Goal: Check status: Check status

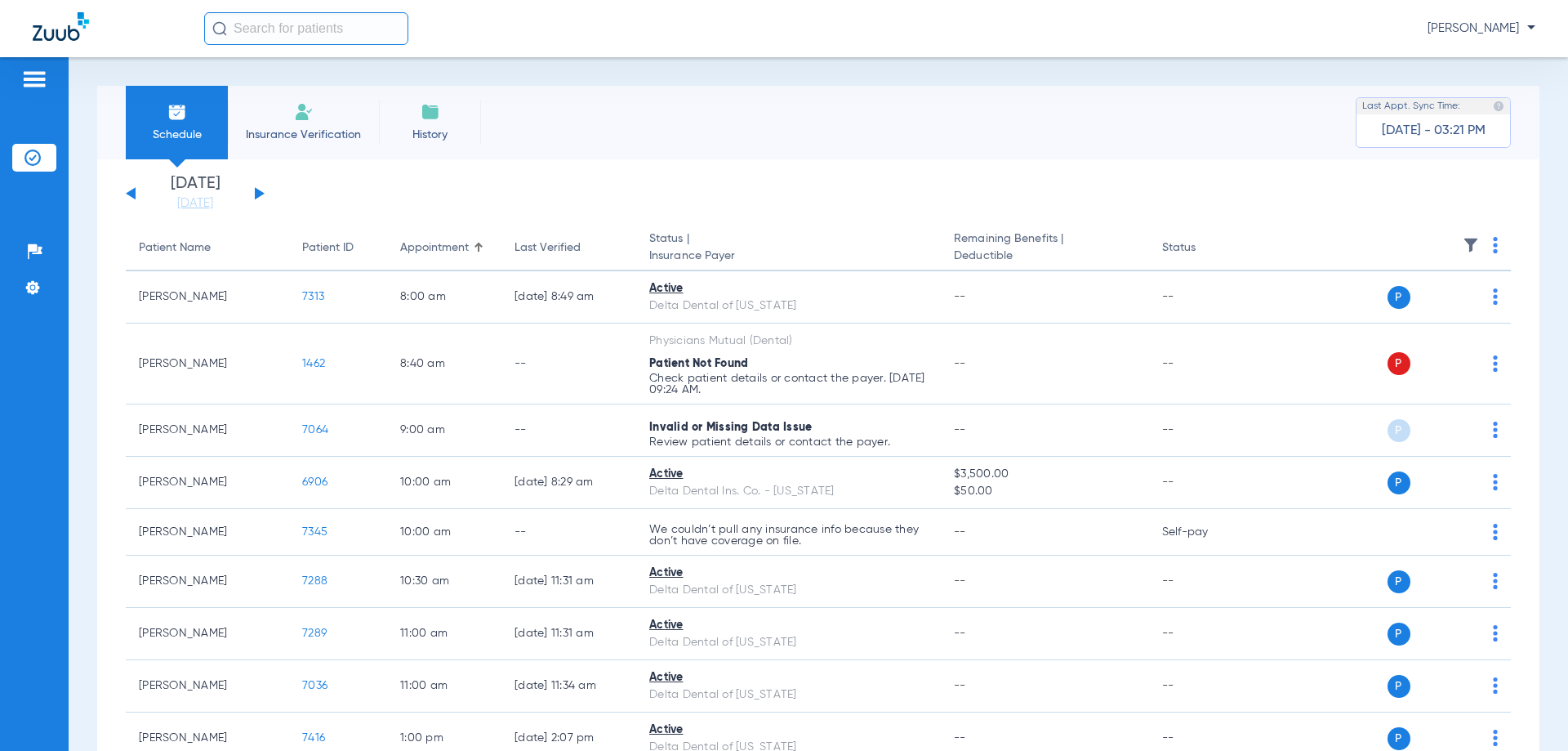
click at [255, 194] on button at bounding box center [260, 193] width 10 height 13
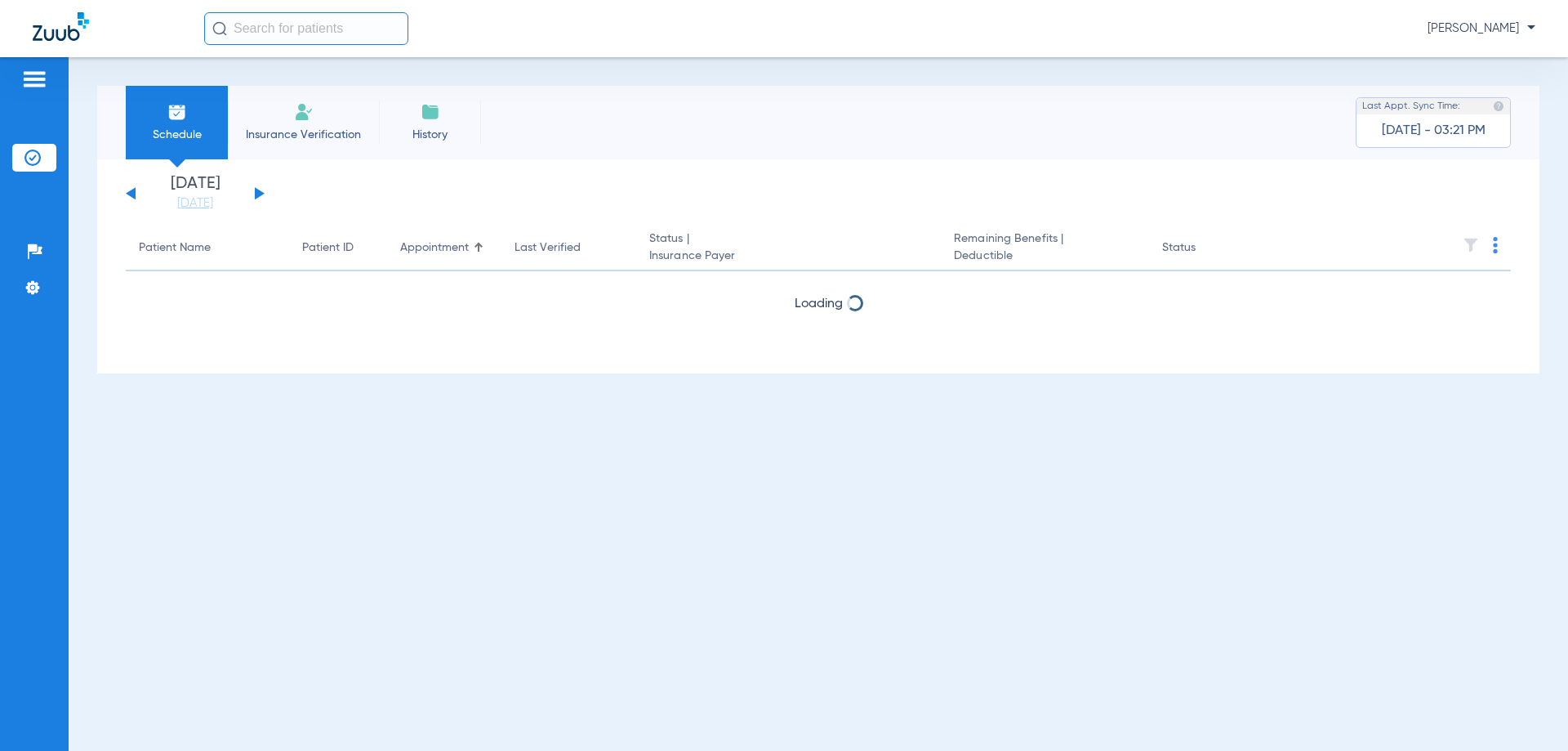
click at [255, 194] on button at bounding box center [260, 193] width 10 height 13
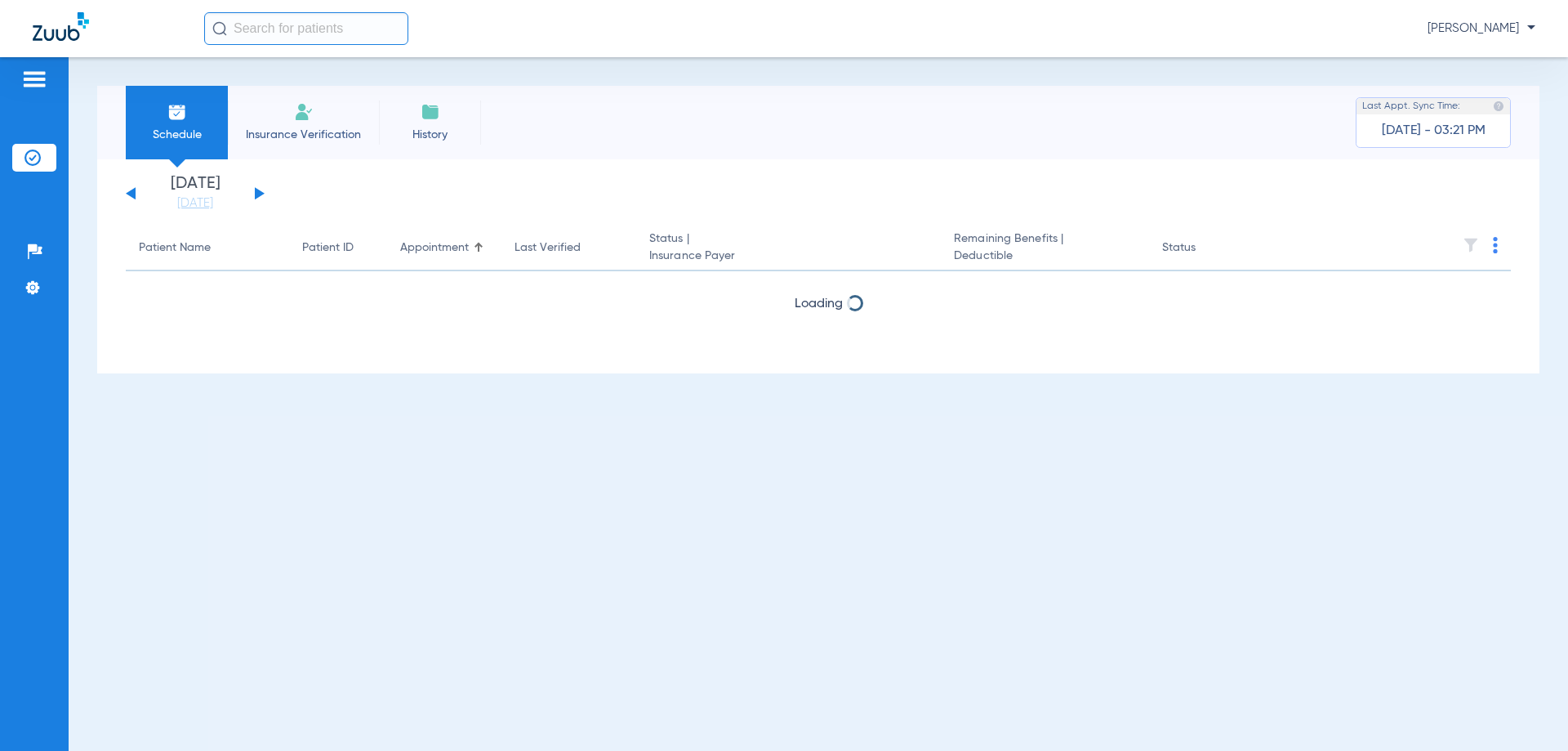
click at [255, 194] on button at bounding box center [260, 193] width 10 height 13
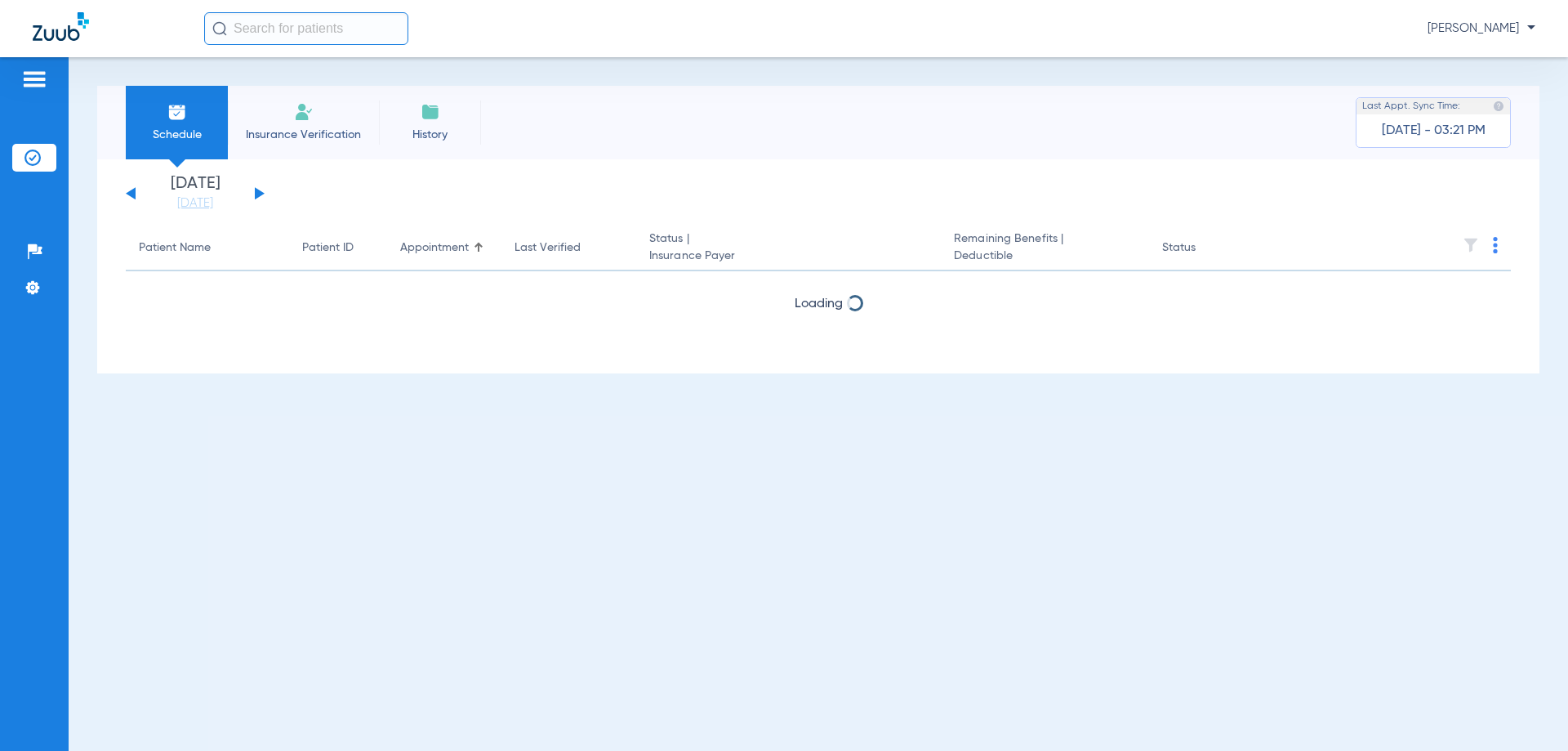
click at [255, 194] on button at bounding box center [260, 193] width 10 height 13
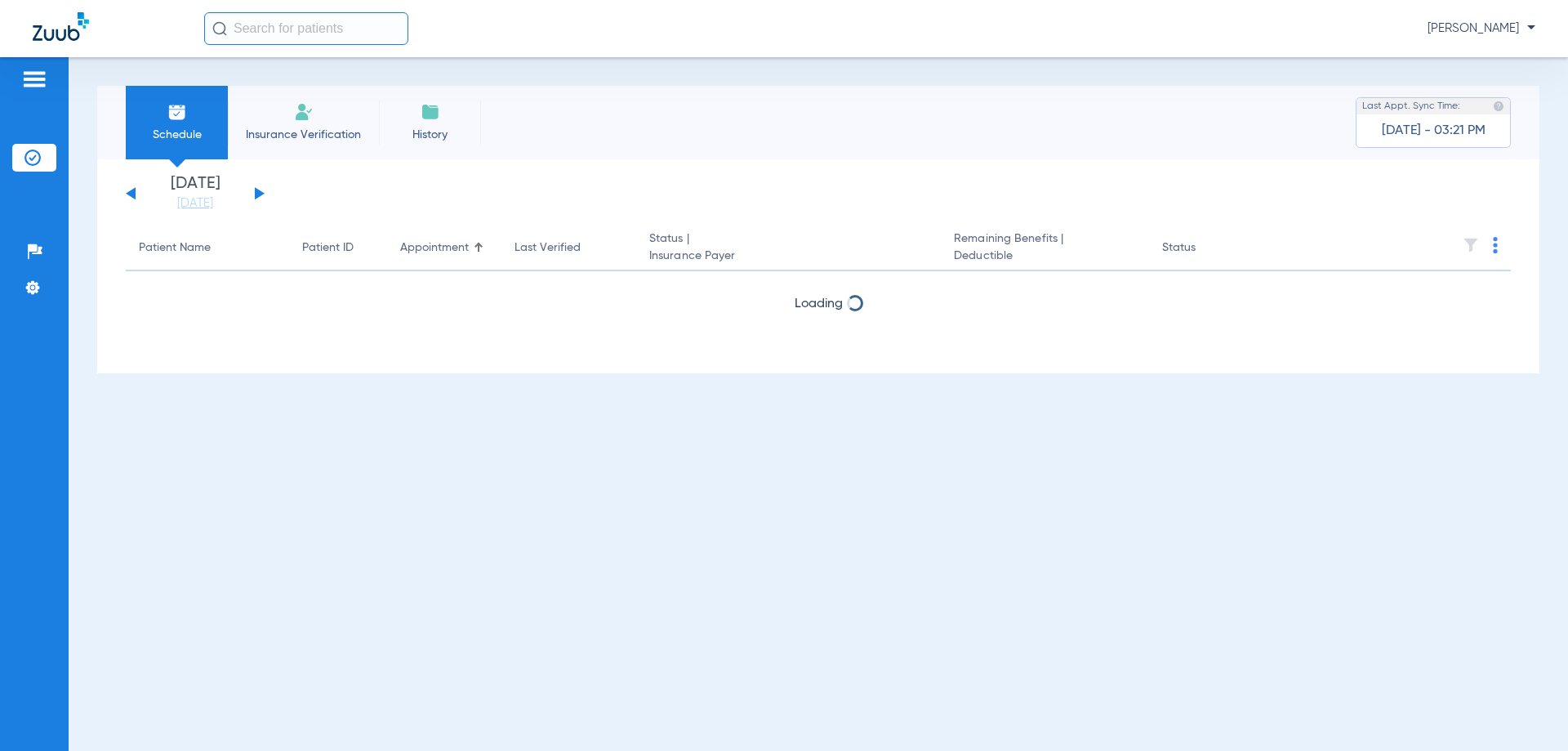
click at [255, 194] on button at bounding box center [260, 193] width 10 height 13
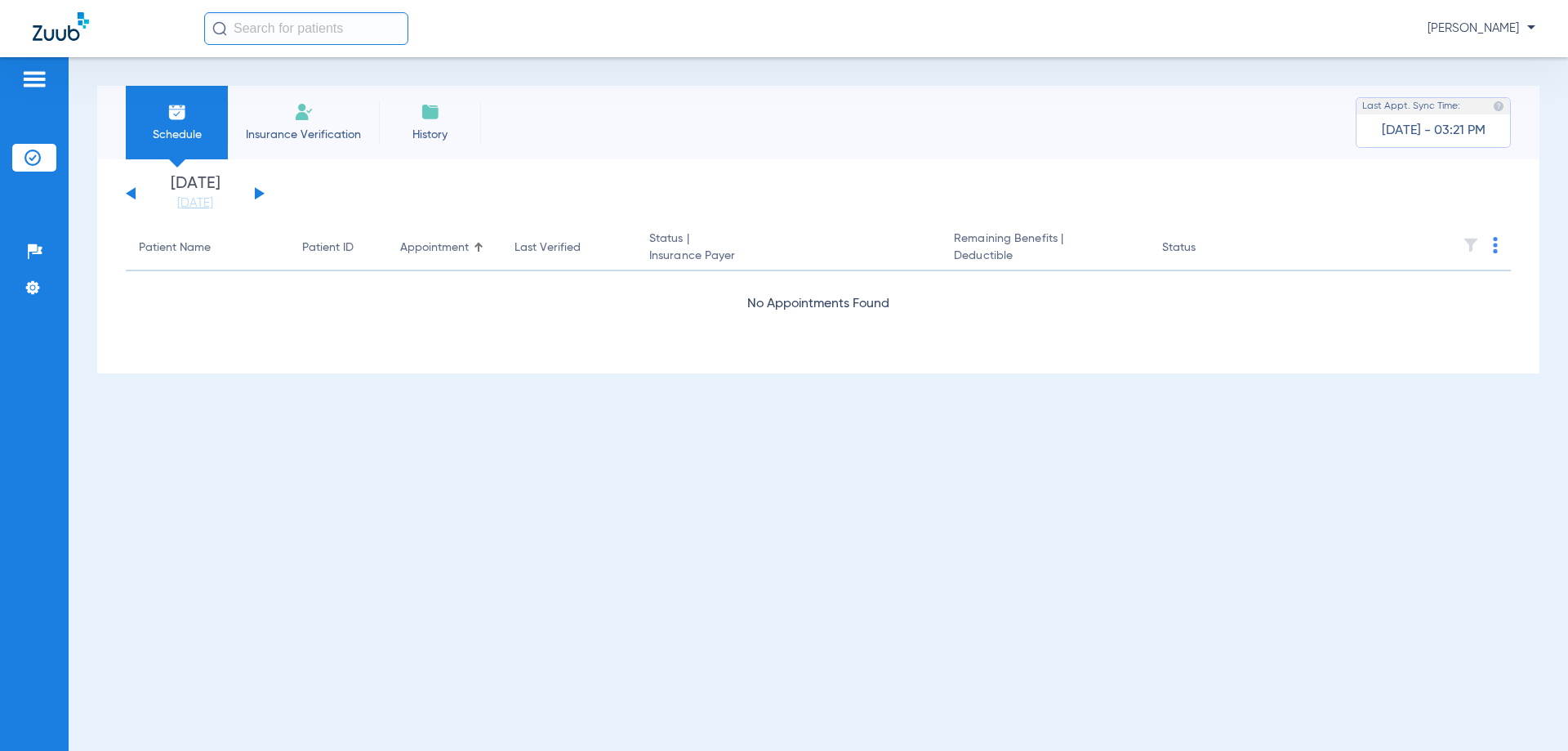
click at [255, 194] on button at bounding box center [260, 193] width 10 height 13
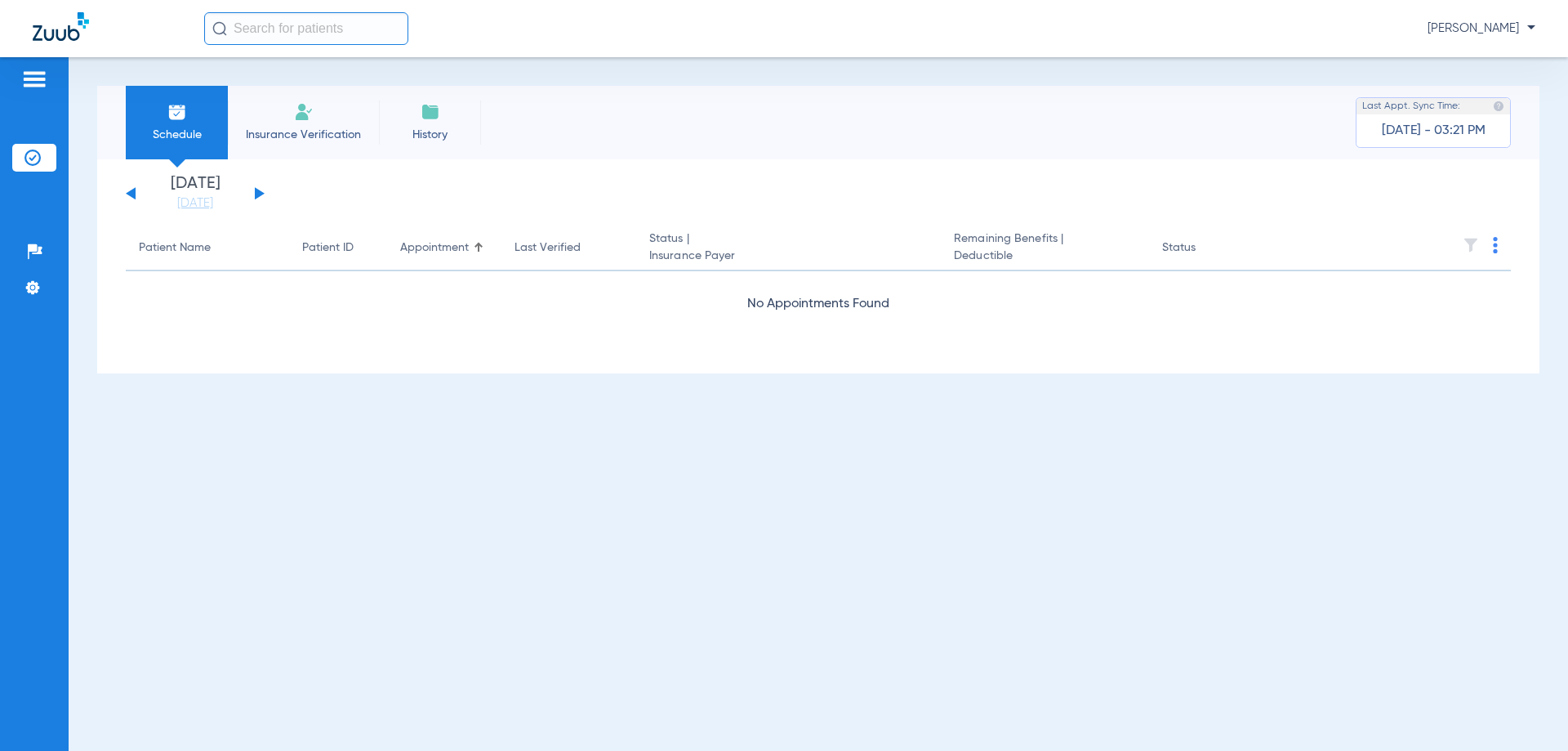
click at [255, 194] on button at bounding box center [260, 193] width 10 height 13
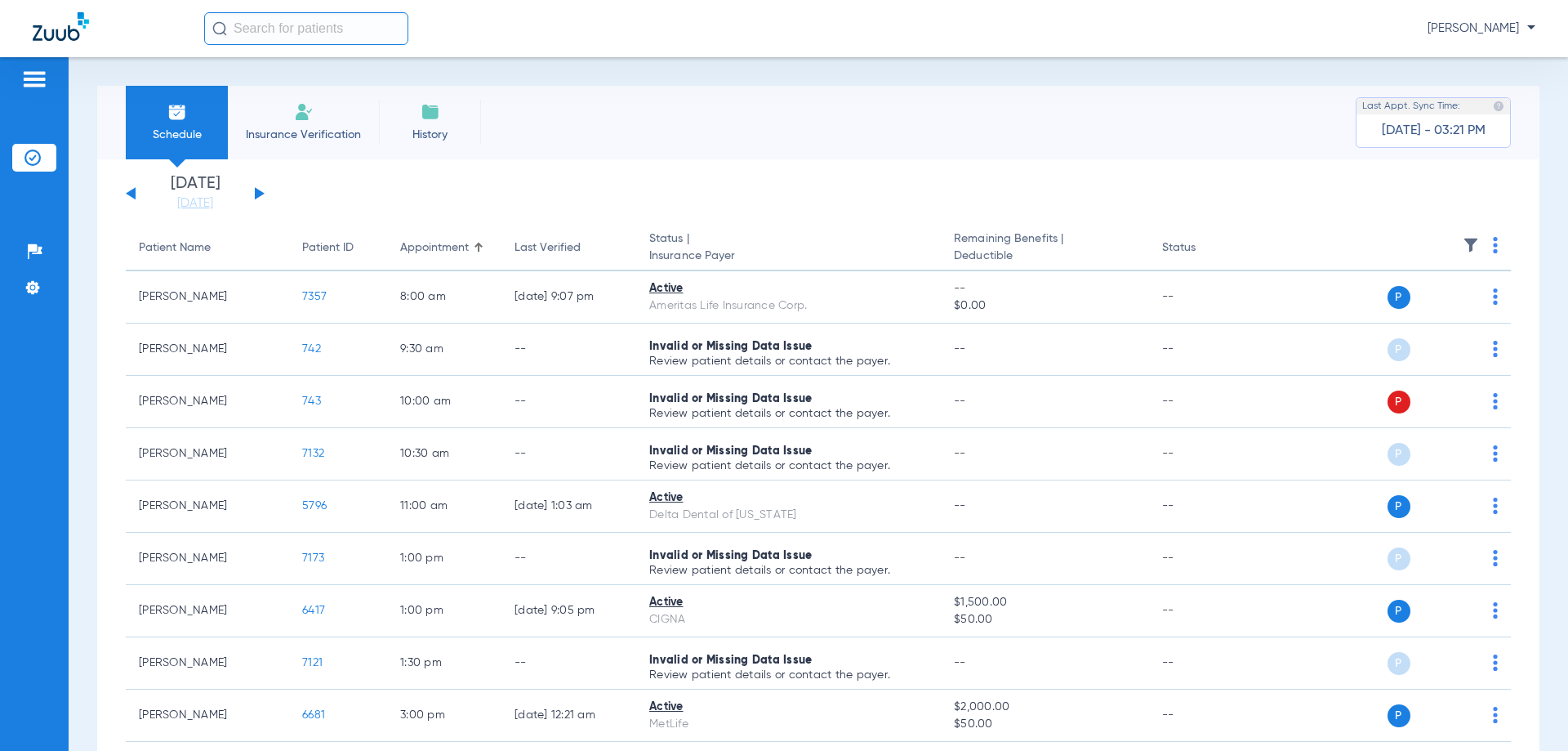
click at [134, 193] on button at bounding box center [131, 193] width 10 height 13
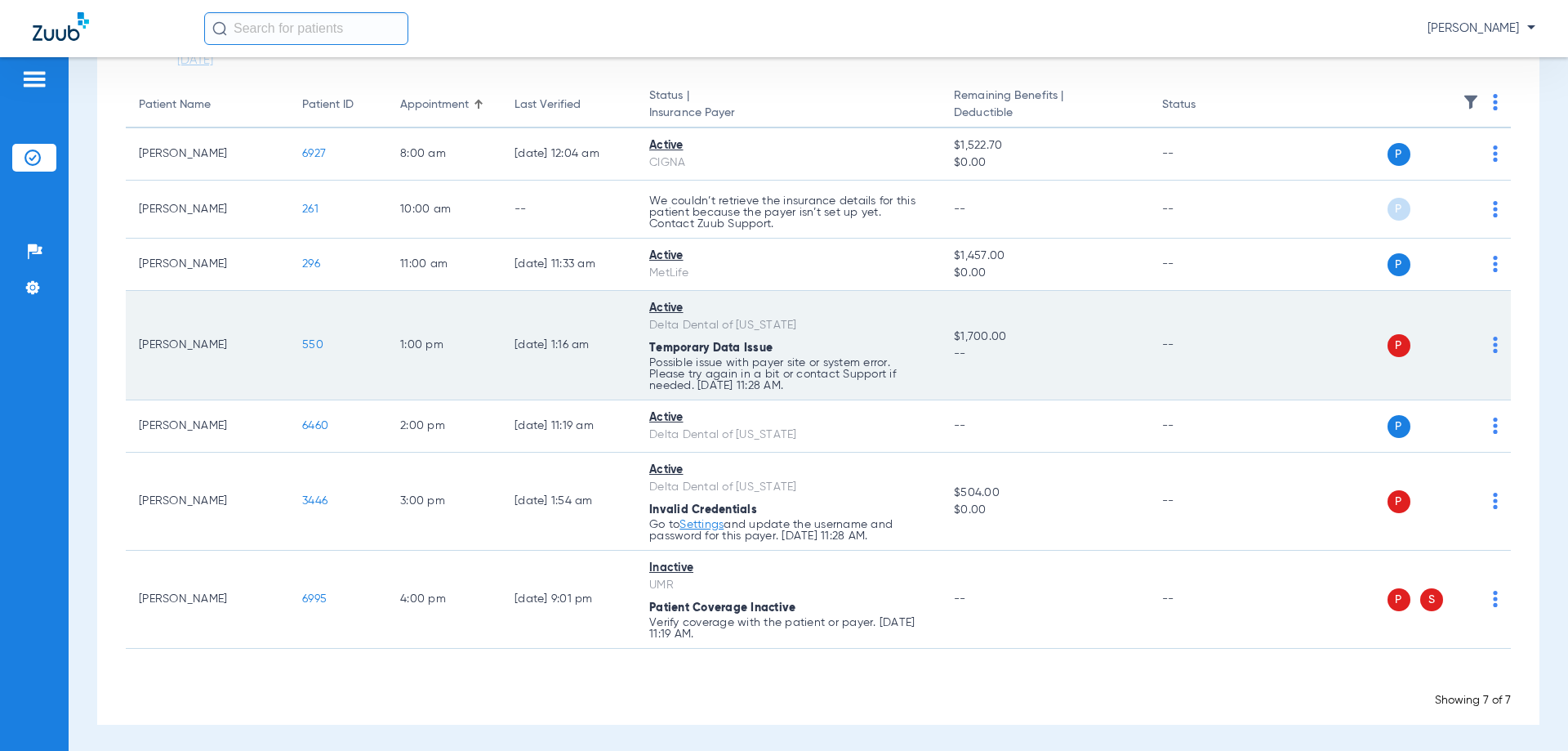
scroll to position [145, 0]
click at [1493, 337] on img at bounding box center [1495, 342] width 4 height 16
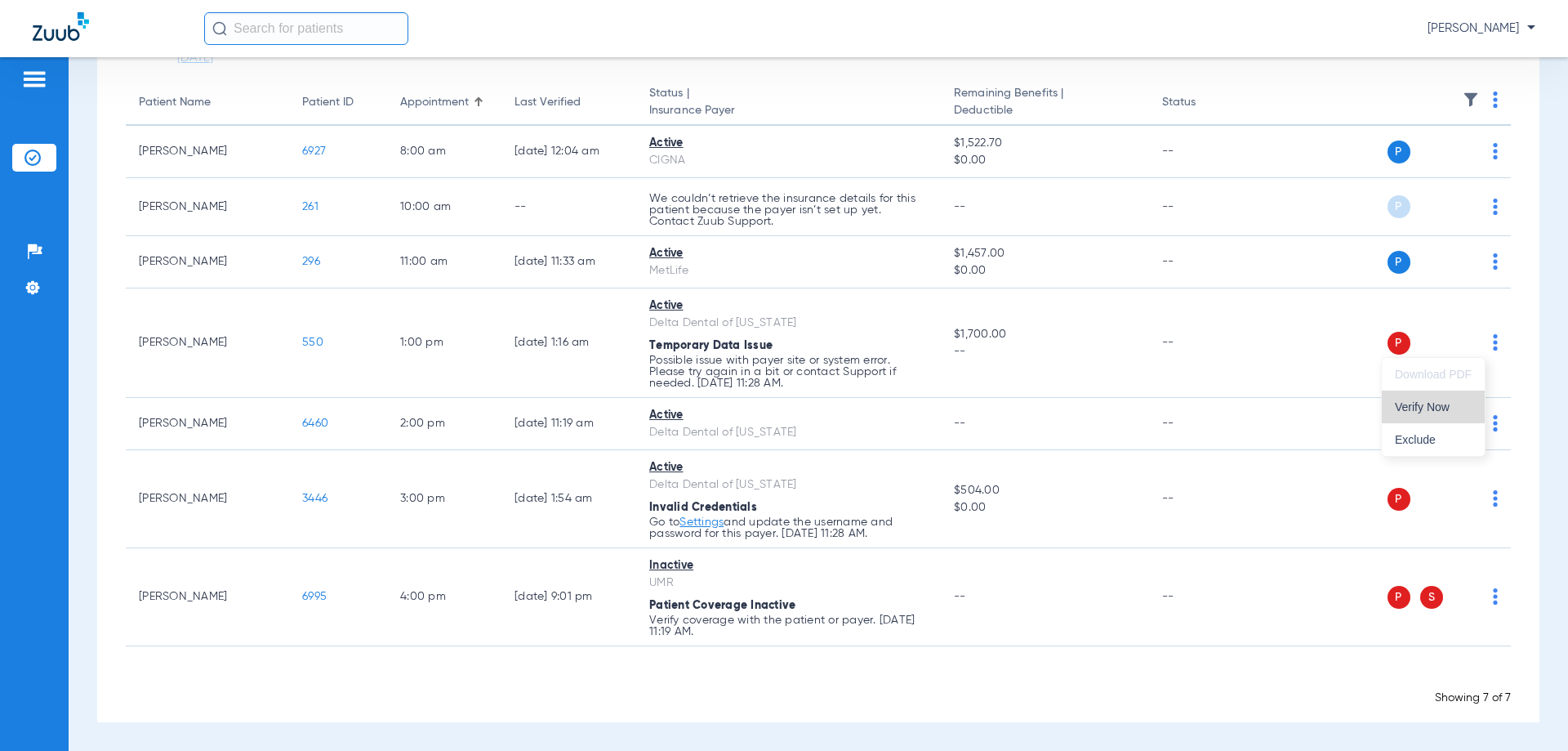
click at [1444, 407] on span "Verify Now" at bounding box center [1434, 406] width 77 height 12
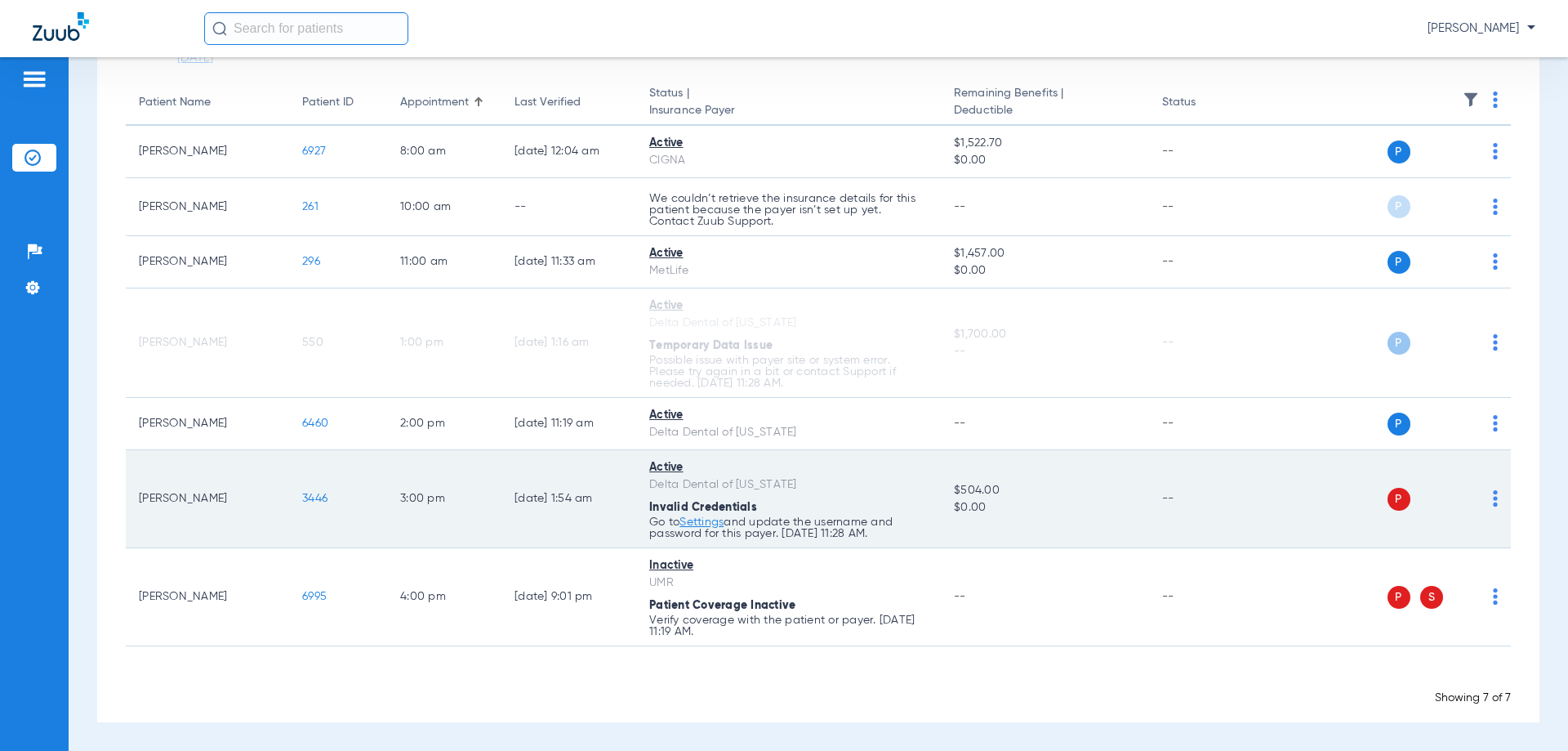
click at [1480, 493] on div "P S" at bounding box center [1378, 499] width 239 height 23
click at [1493, 501] on img at bounding box center [1495, 499] width 4 height 16
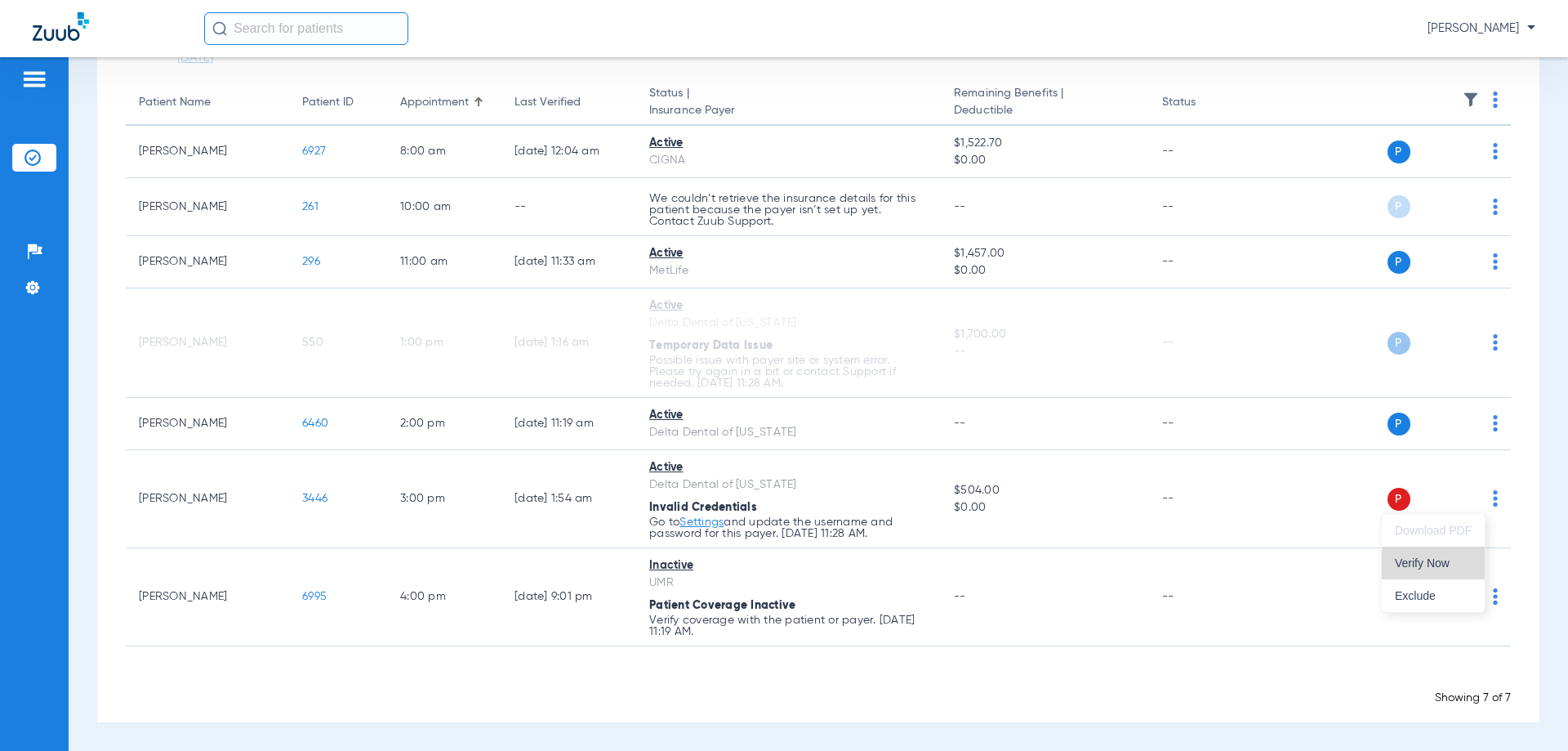
click at [1453, 567] on span "Verify Now" at bounding box center [1434, 562] width 77 height 12
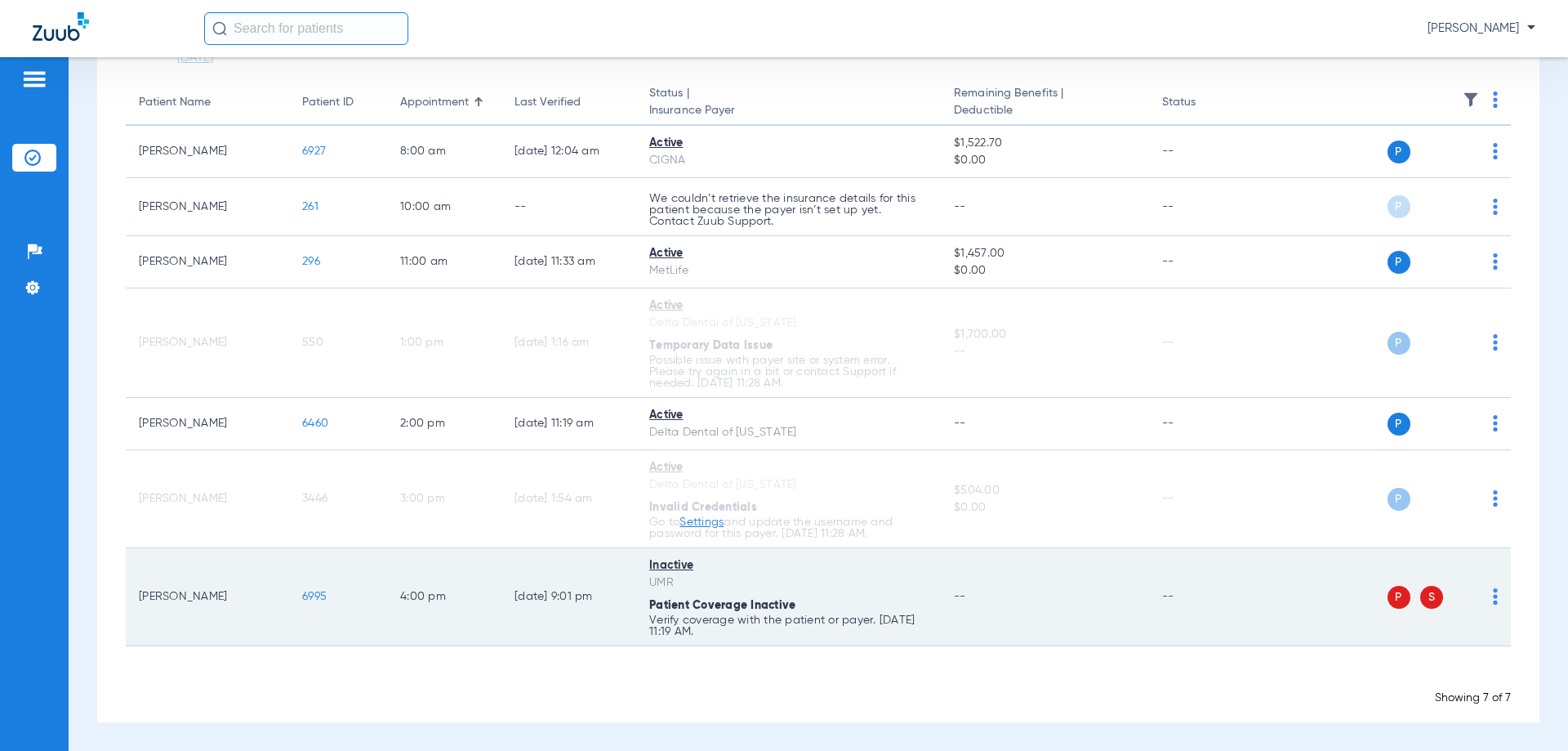
click at [1493, 596] on img at bounding box center [1495, 596] width 4 height 16
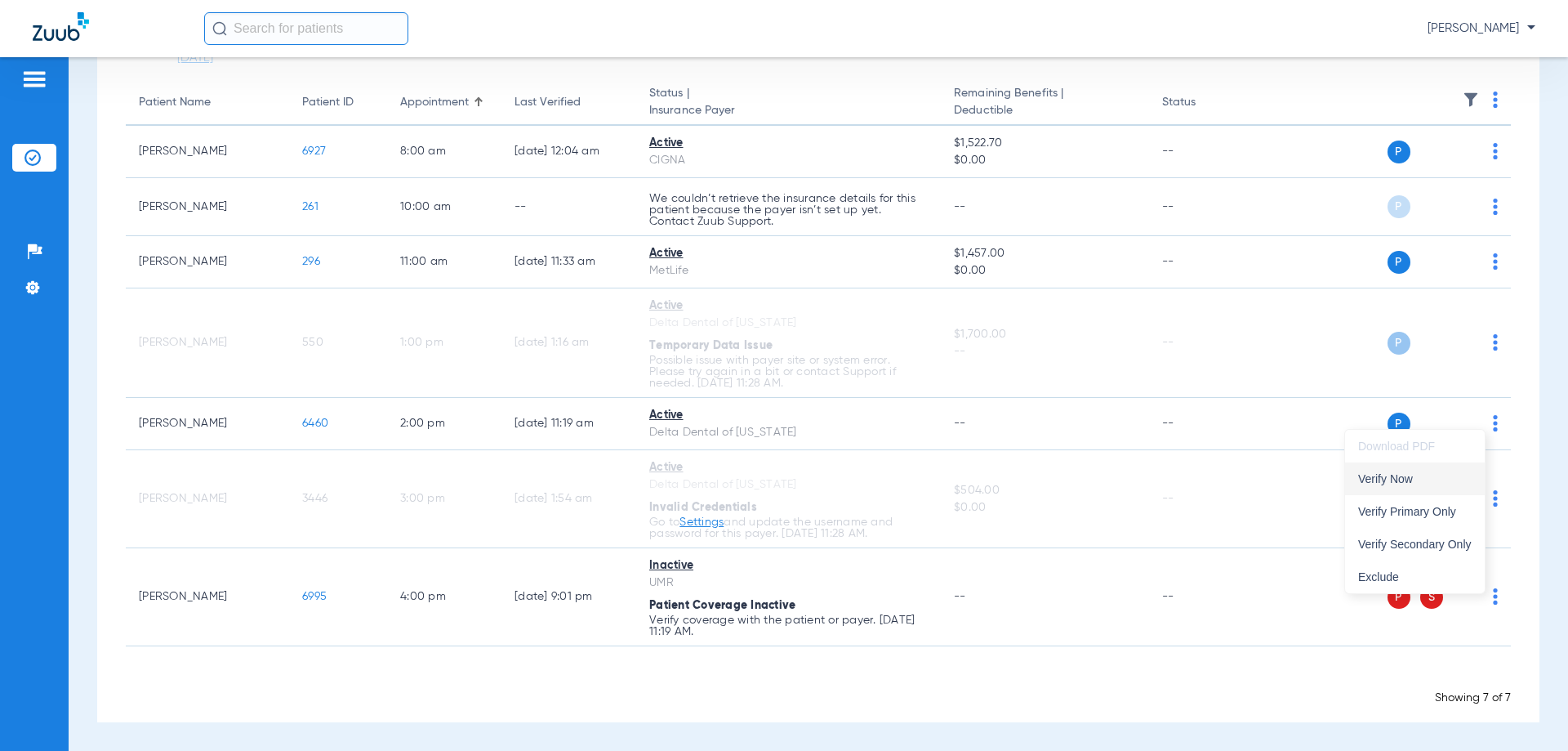
click at [1433, 477] on span "Verify Now" at bounding box center [1415, 478] width 114 height 12
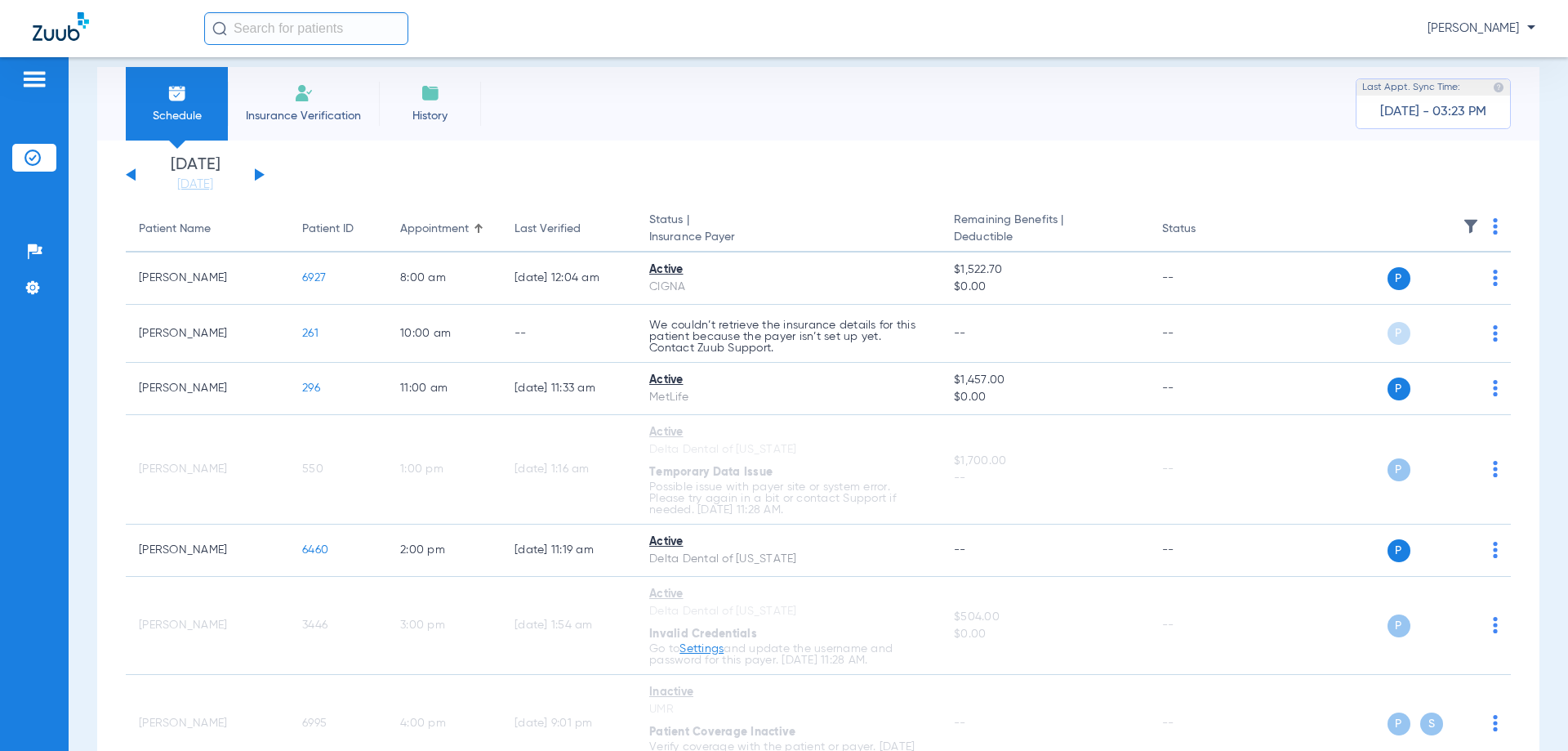
scroll to position [0, 0]
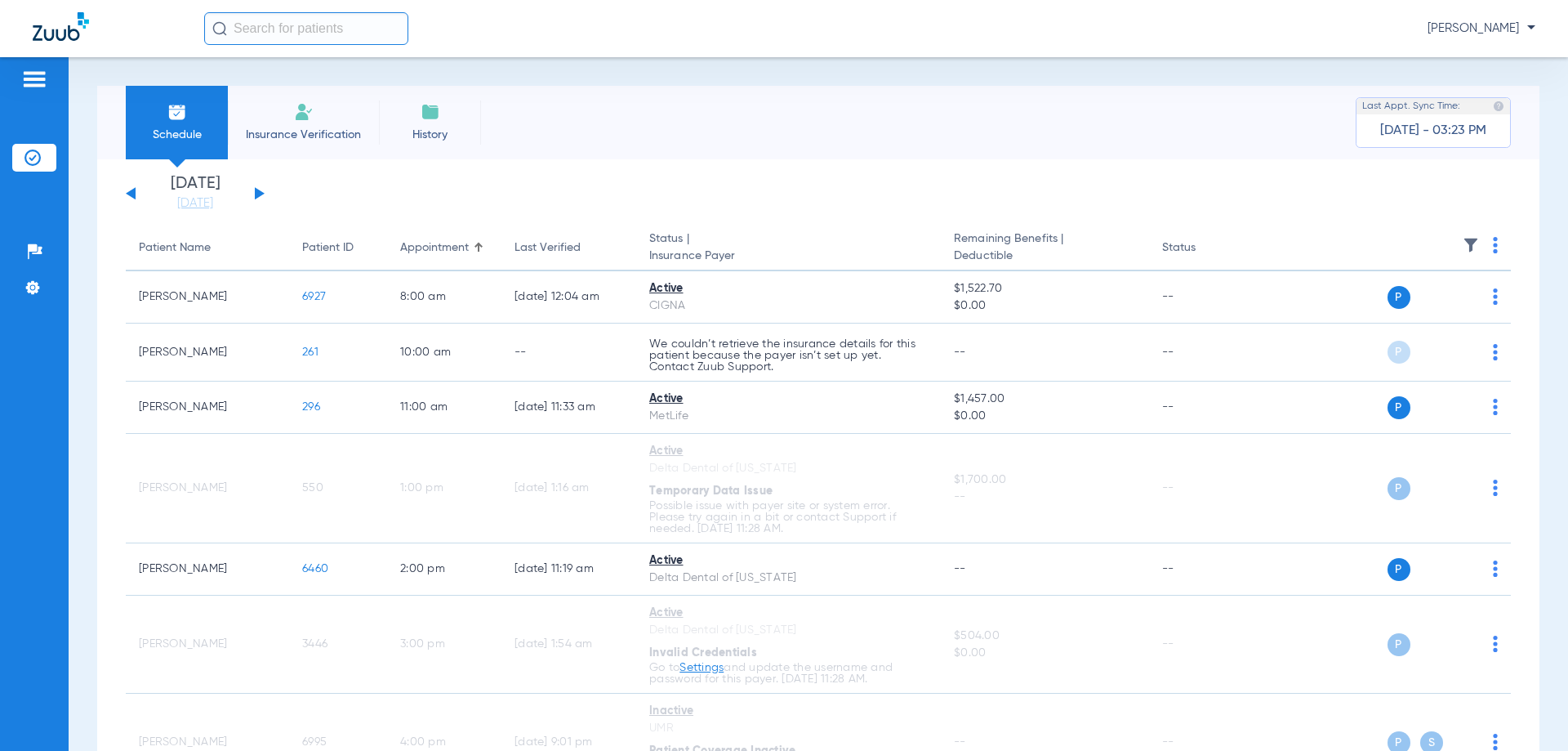
click at [257, 194] on button at bounding box center [260, 193] width 10 height 13
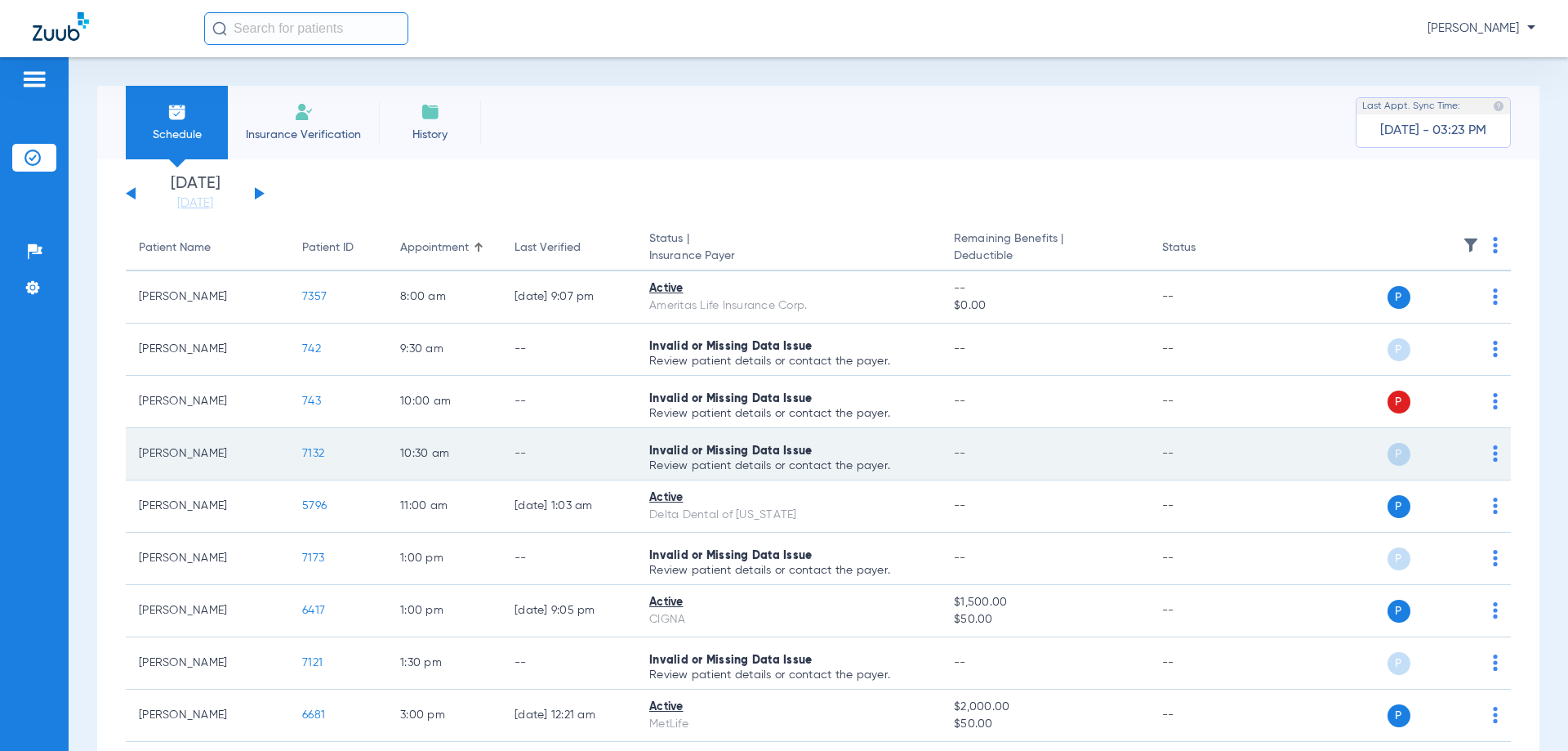
scroll to position [148, 0]
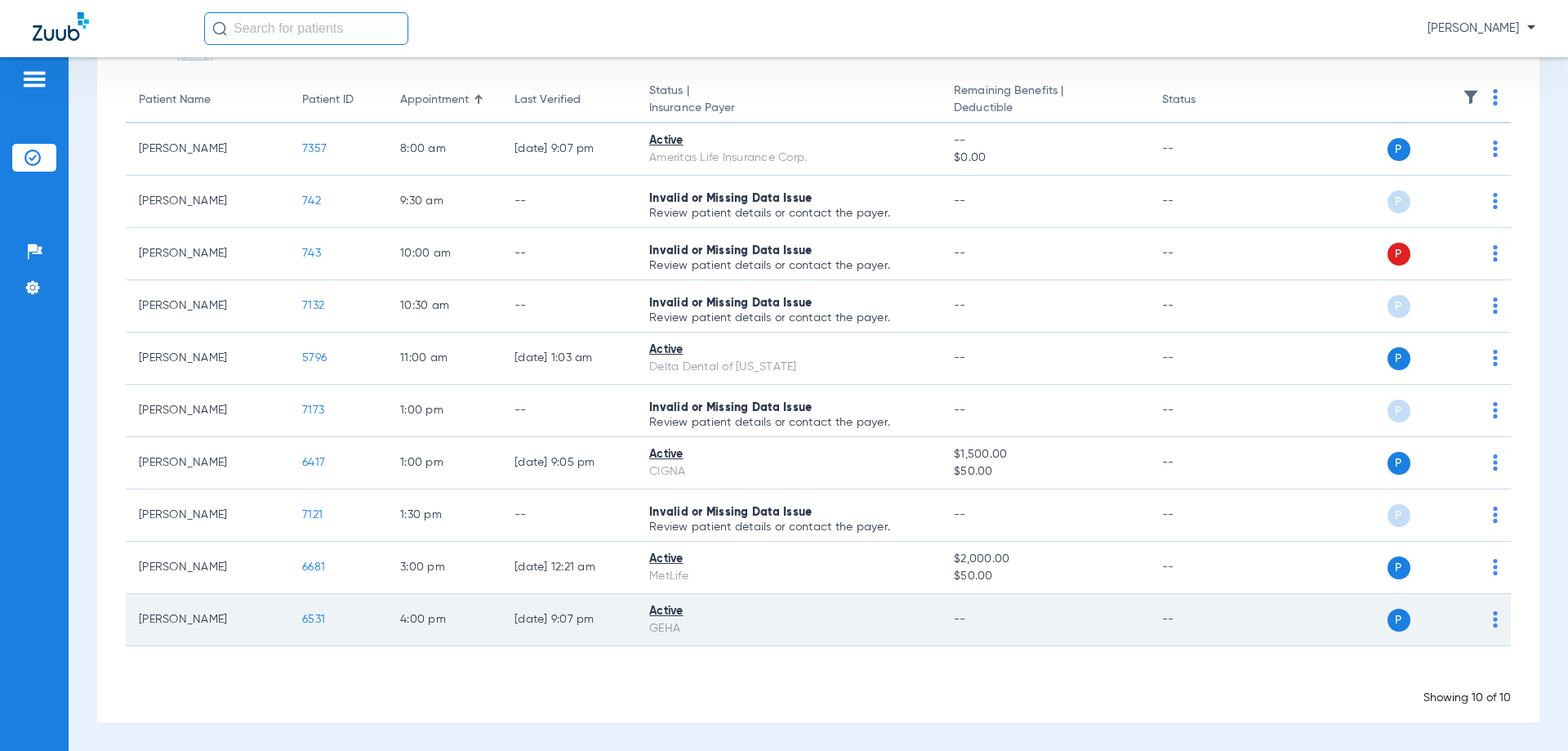
click at [1486, 619] on td "P S" at bounding box center [1385, 619] width 252 height 52
click at [1493, 618] on img at bounding box center [1495, 619] width 4 height 16
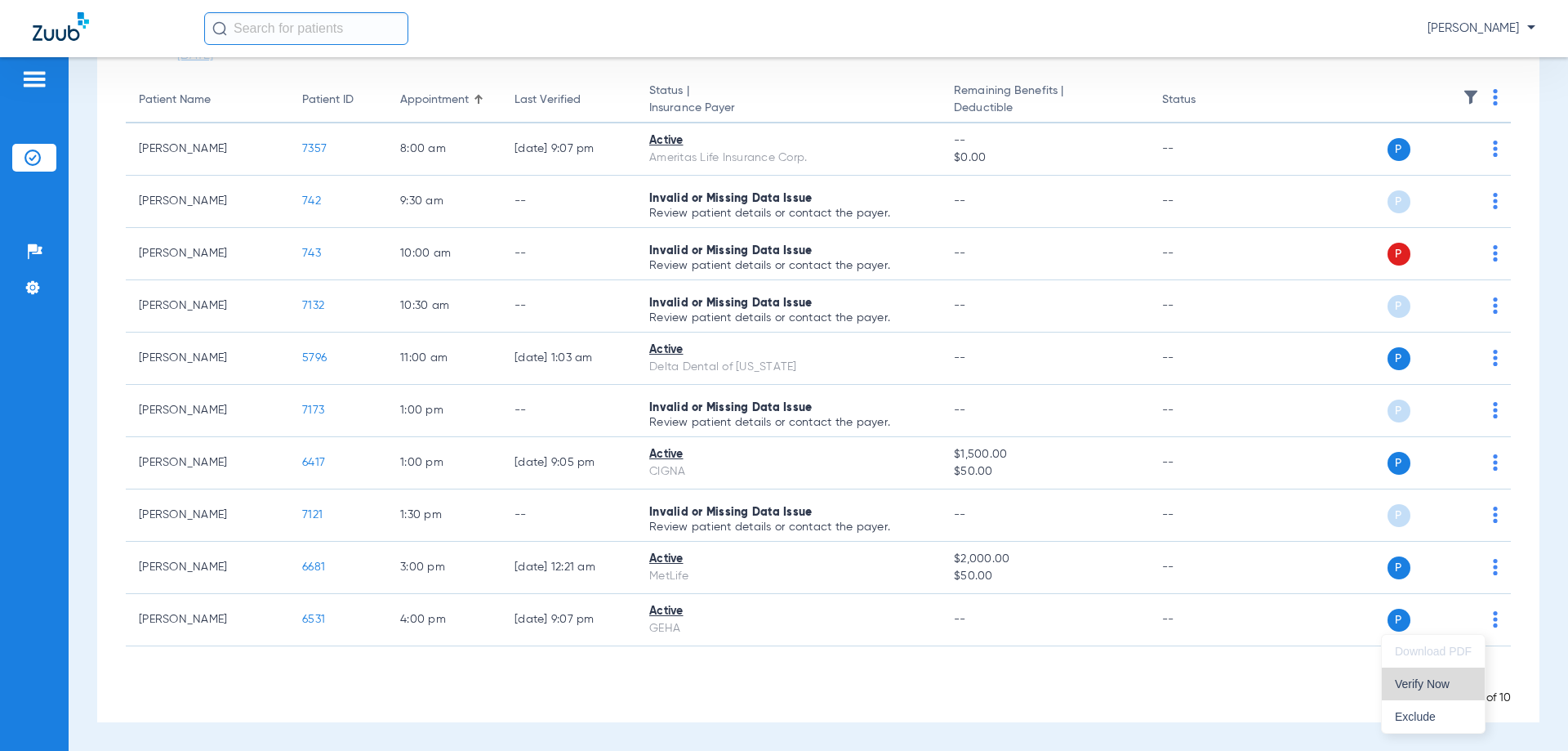
click at [1435, 687] on span "Verify Now" at bounding box center [1434, 683] width 77 height 12
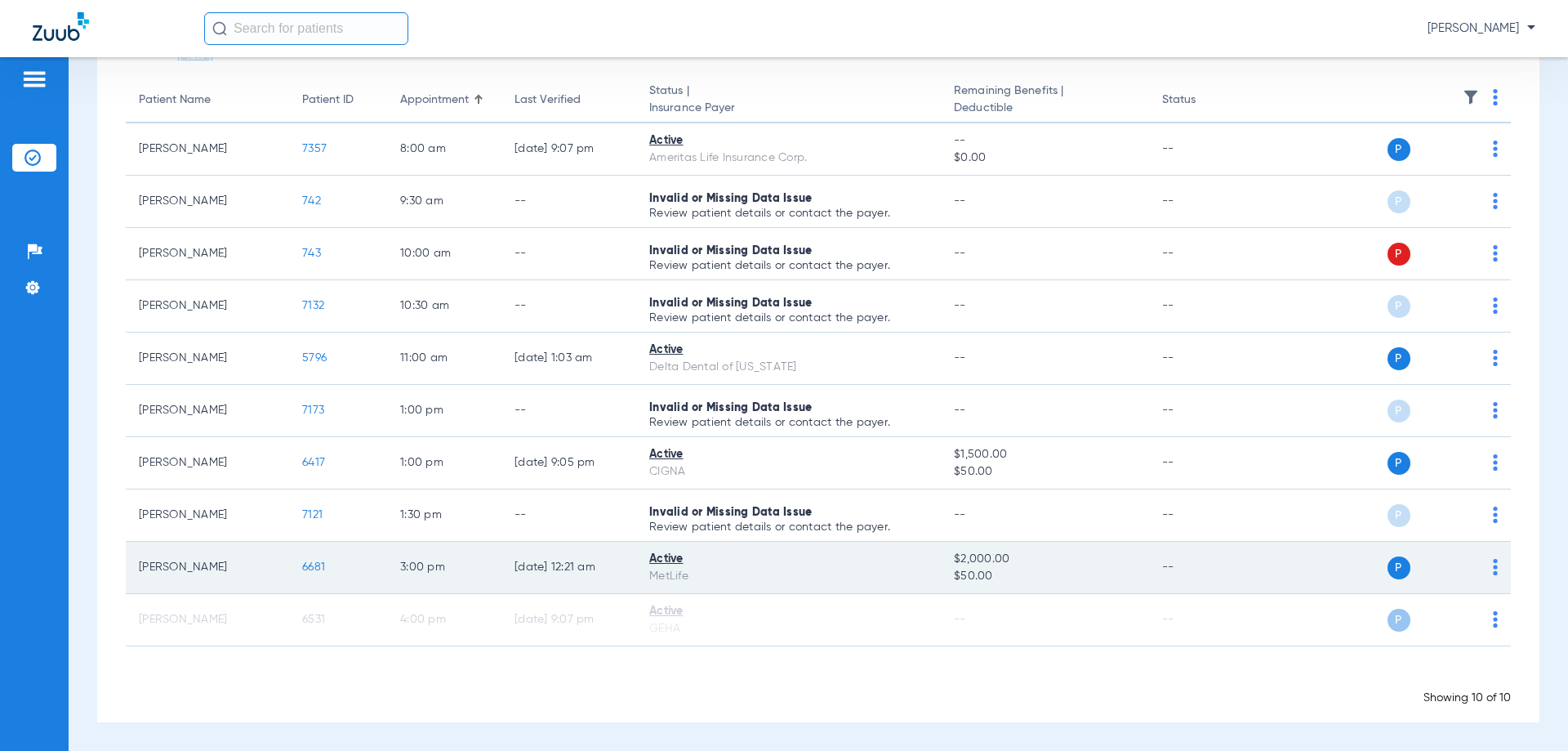
click at [1493, 567] on img at bounding box center [1495, 567] width 4 height 16
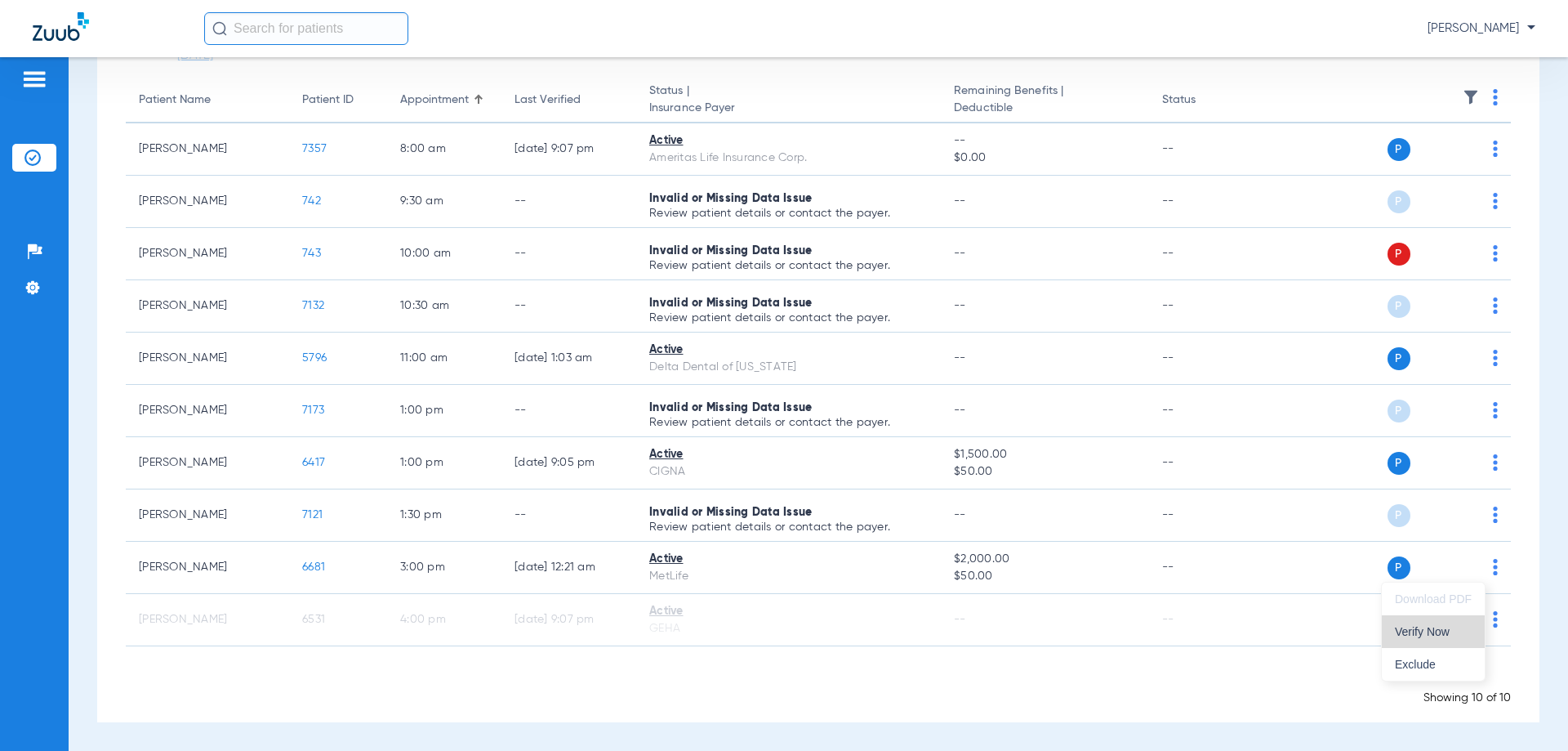
click at [1450, 633] on span "Verify Now" at bounding box center [1434, 631] width 77 height 12
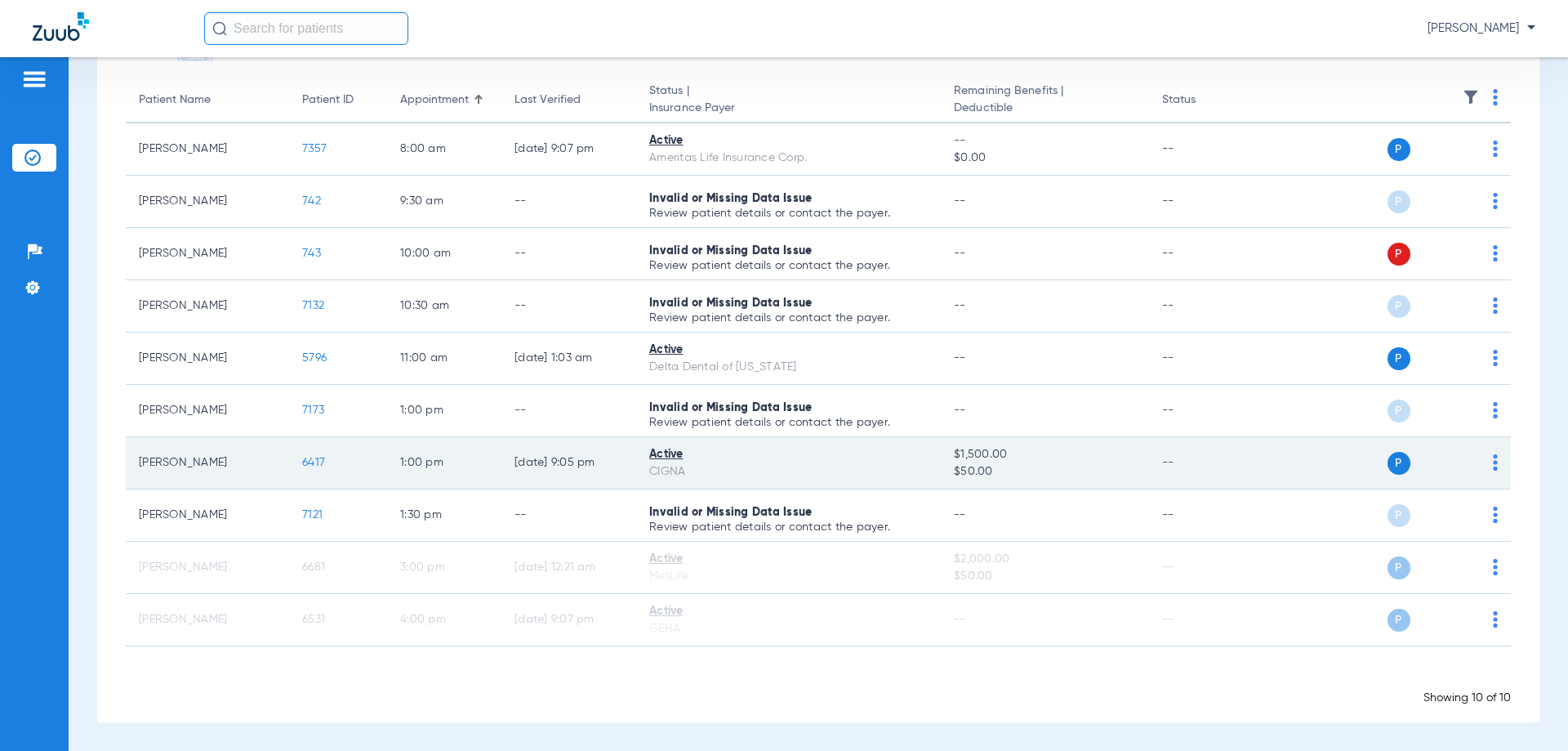
click at [1493, 459] on img at bounding box center [1495, 462] width 4 height 16
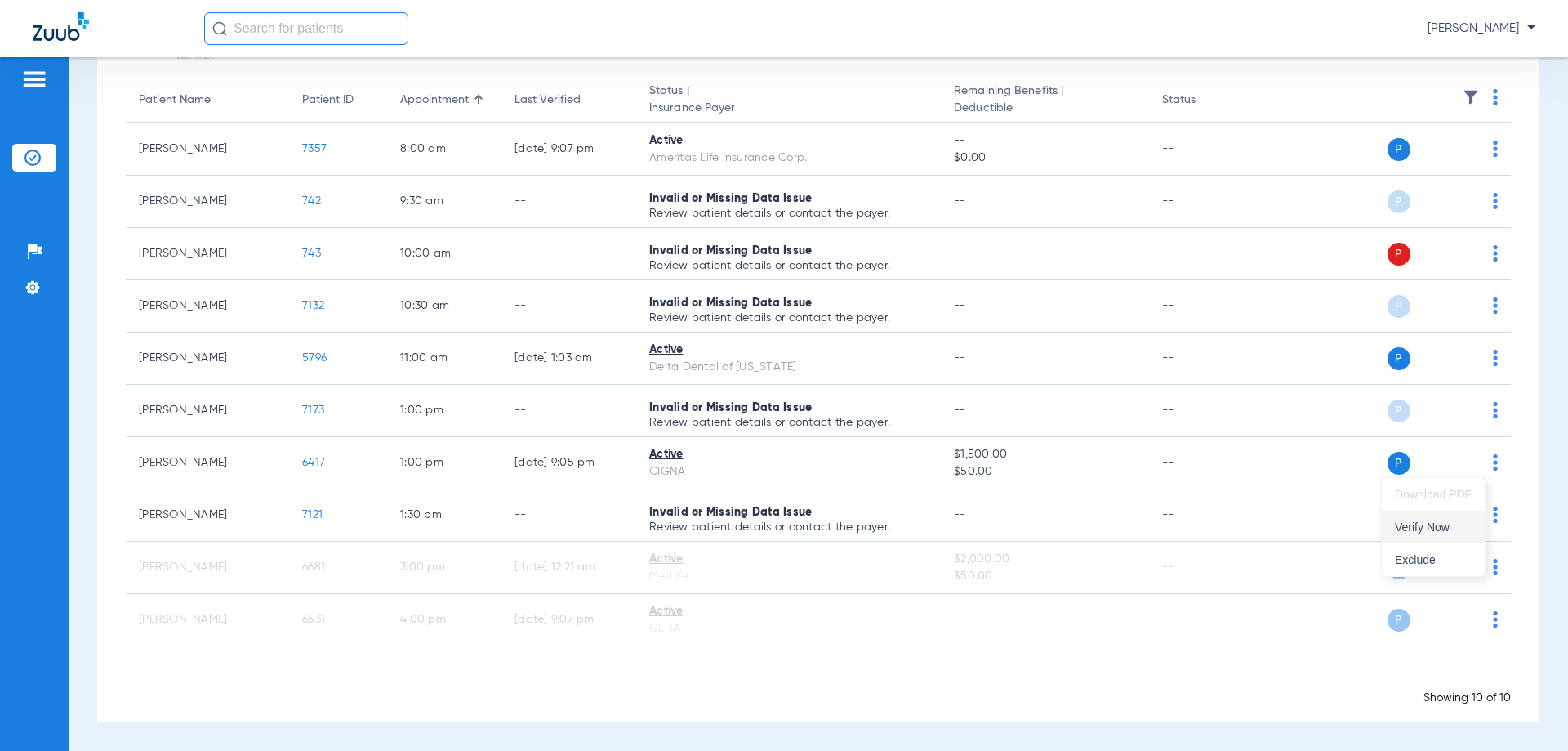
click at [1452, 527] on span "Verify Now" at bounding box center [1434, 526] width 77 height 12
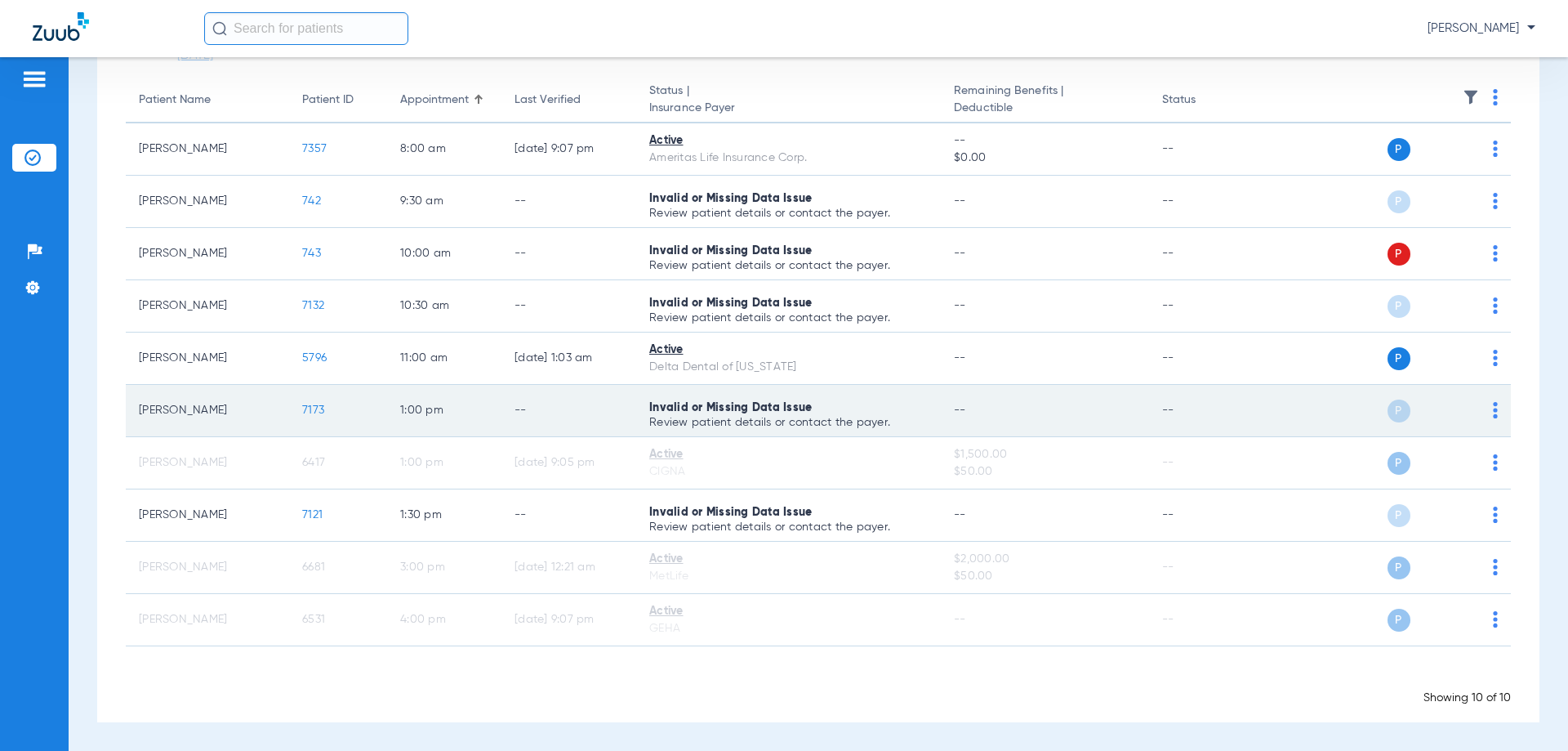
scroll to position [0, 0]
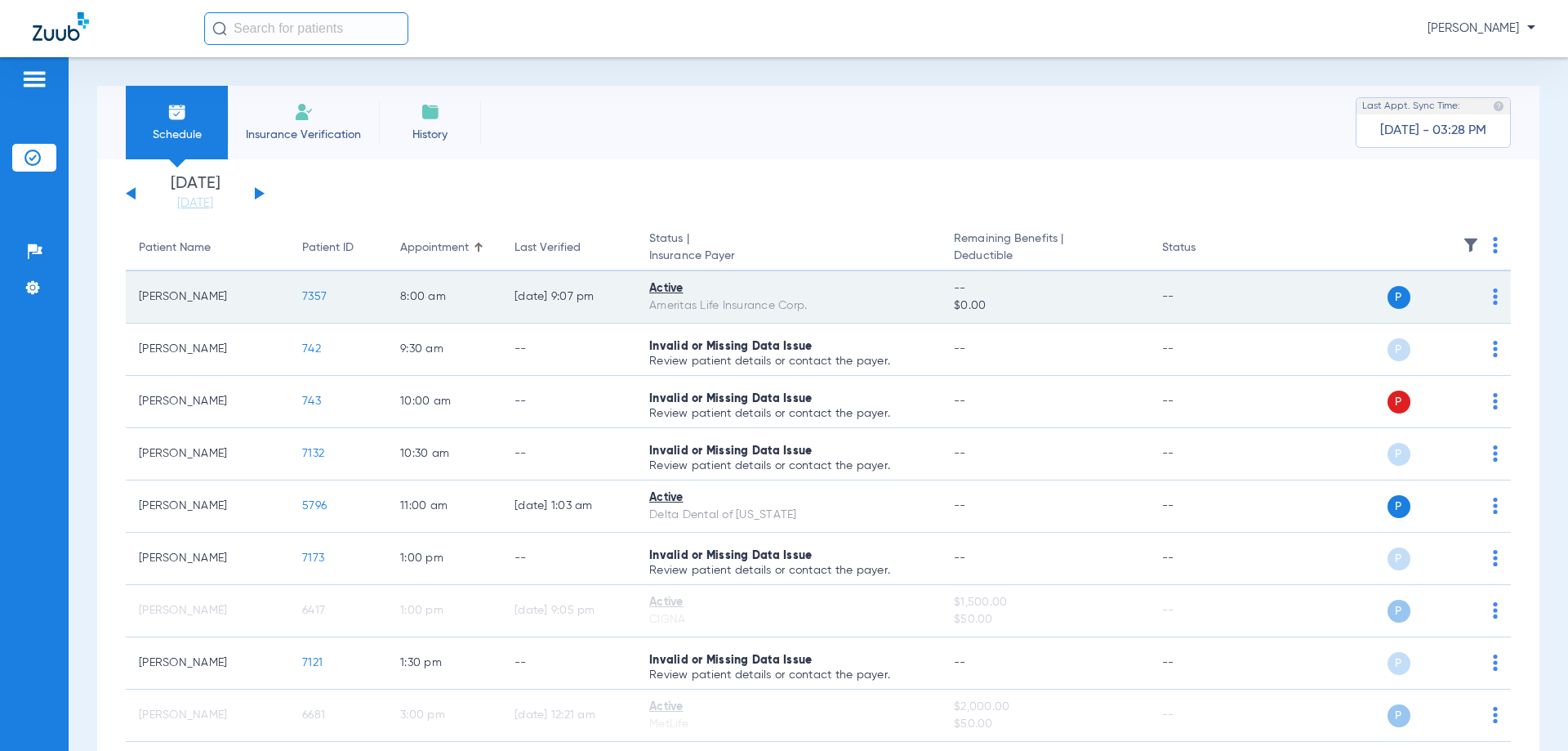
click at [1493, 300] on img at bounding box center [1495, 296] width 4 height 16
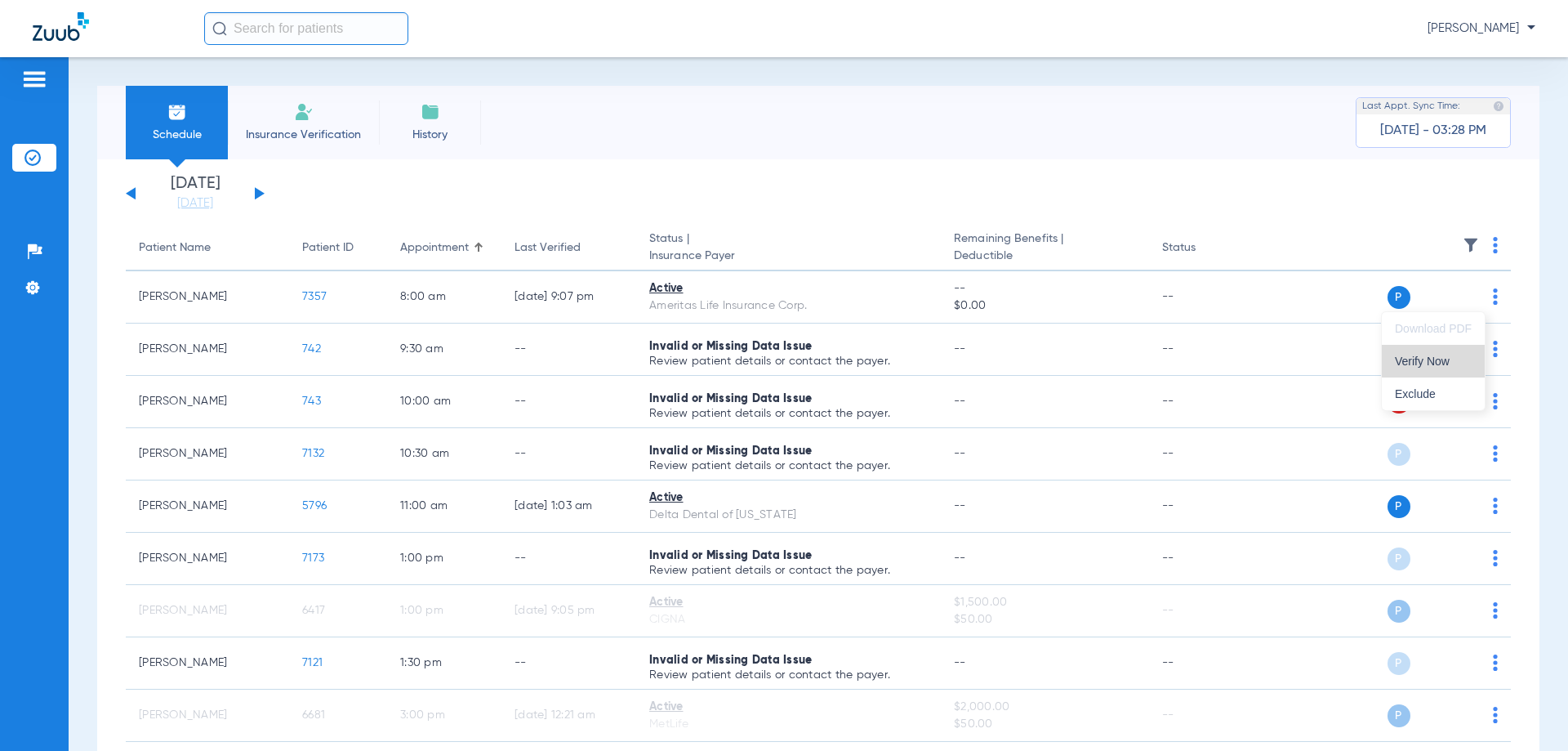
click at [1472, 359] on span "Verify Now" at bounding box center [1434, 361] width 77 height 12
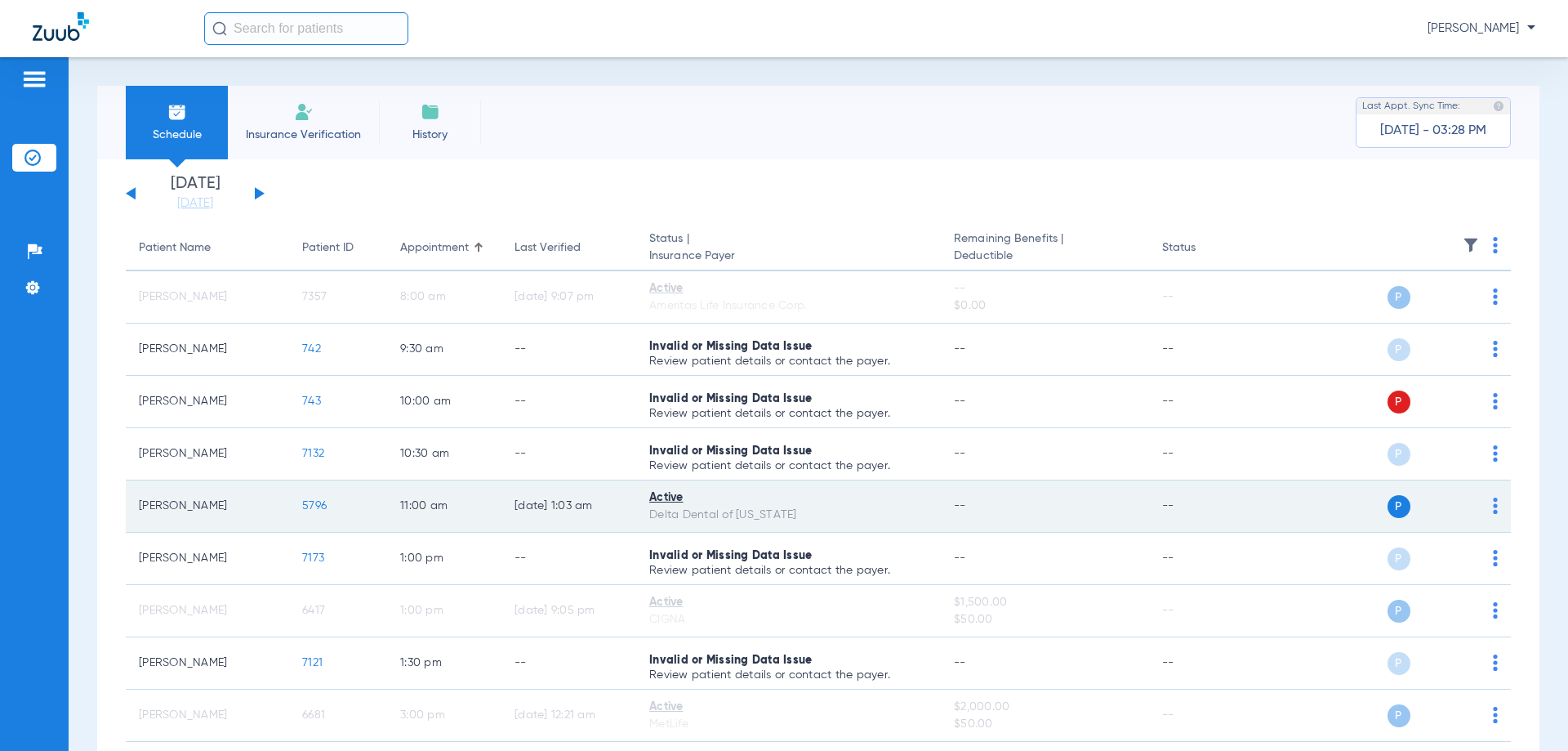
click at [1493, 508] on img at bounding box center [1495, 506] width 4 height 16
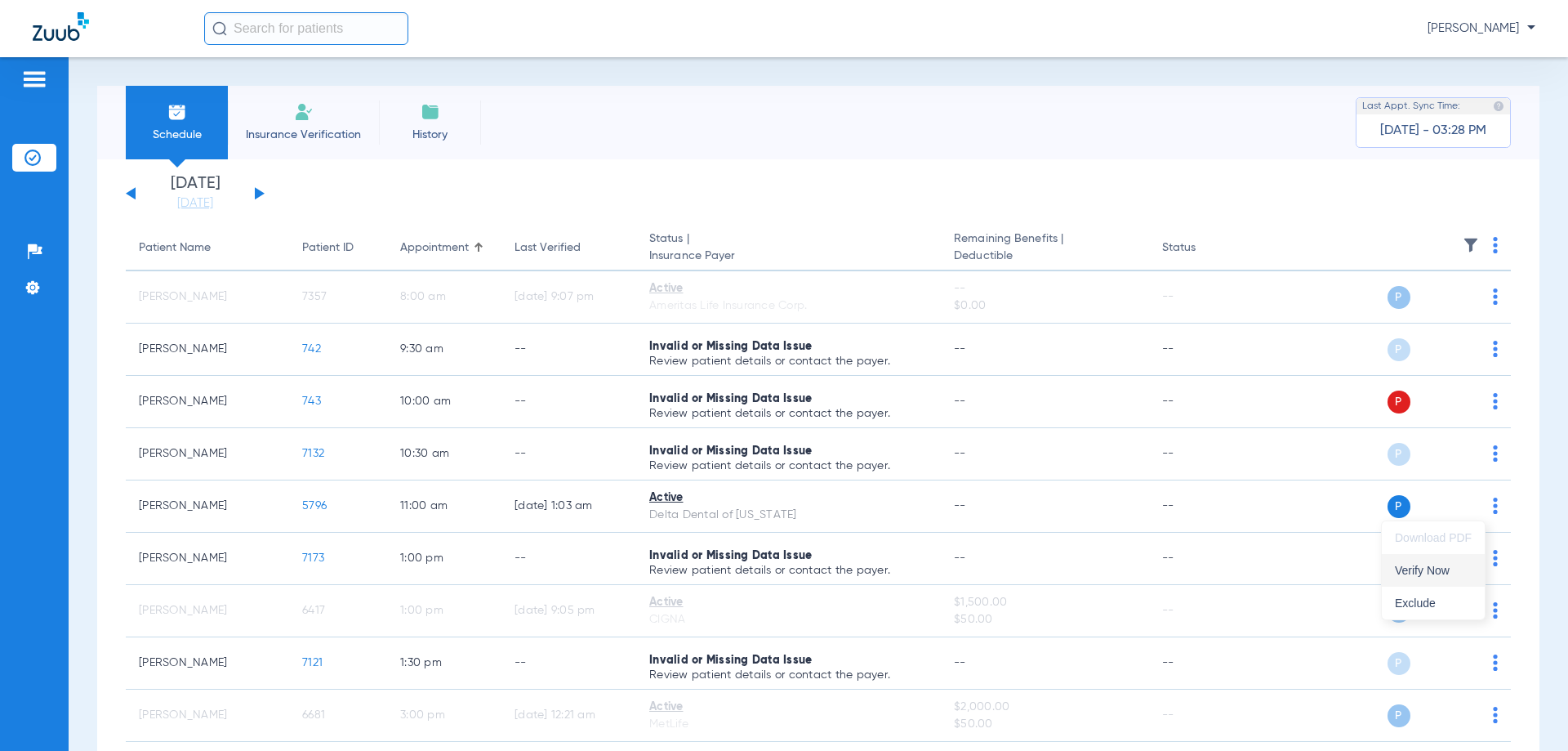
click at [1448, 575] on span "Verify Now" at bounding box center [1434, 570] width 77 height 12
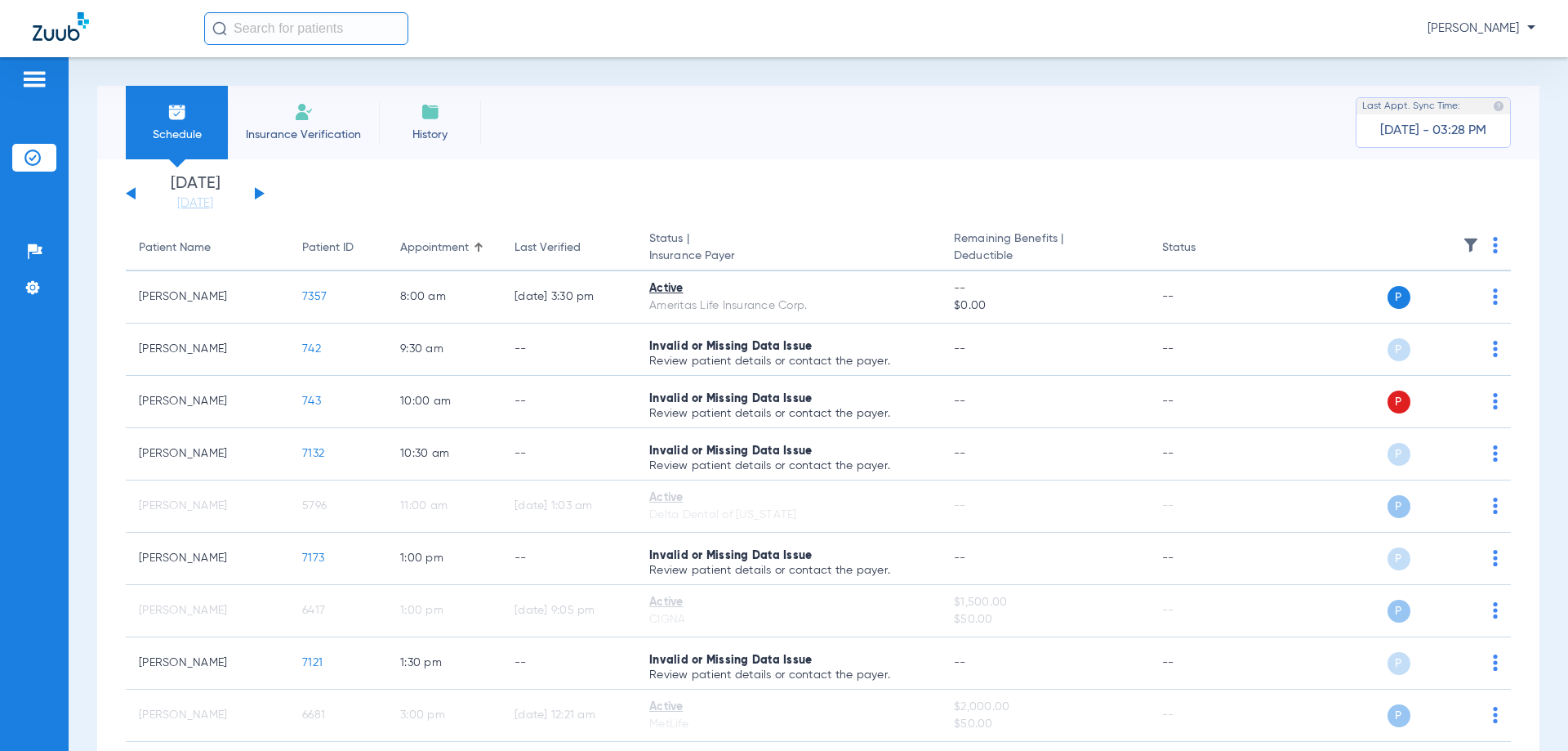
click at [135, 193] on button at bounding box center [131, 193] width 10 height 13
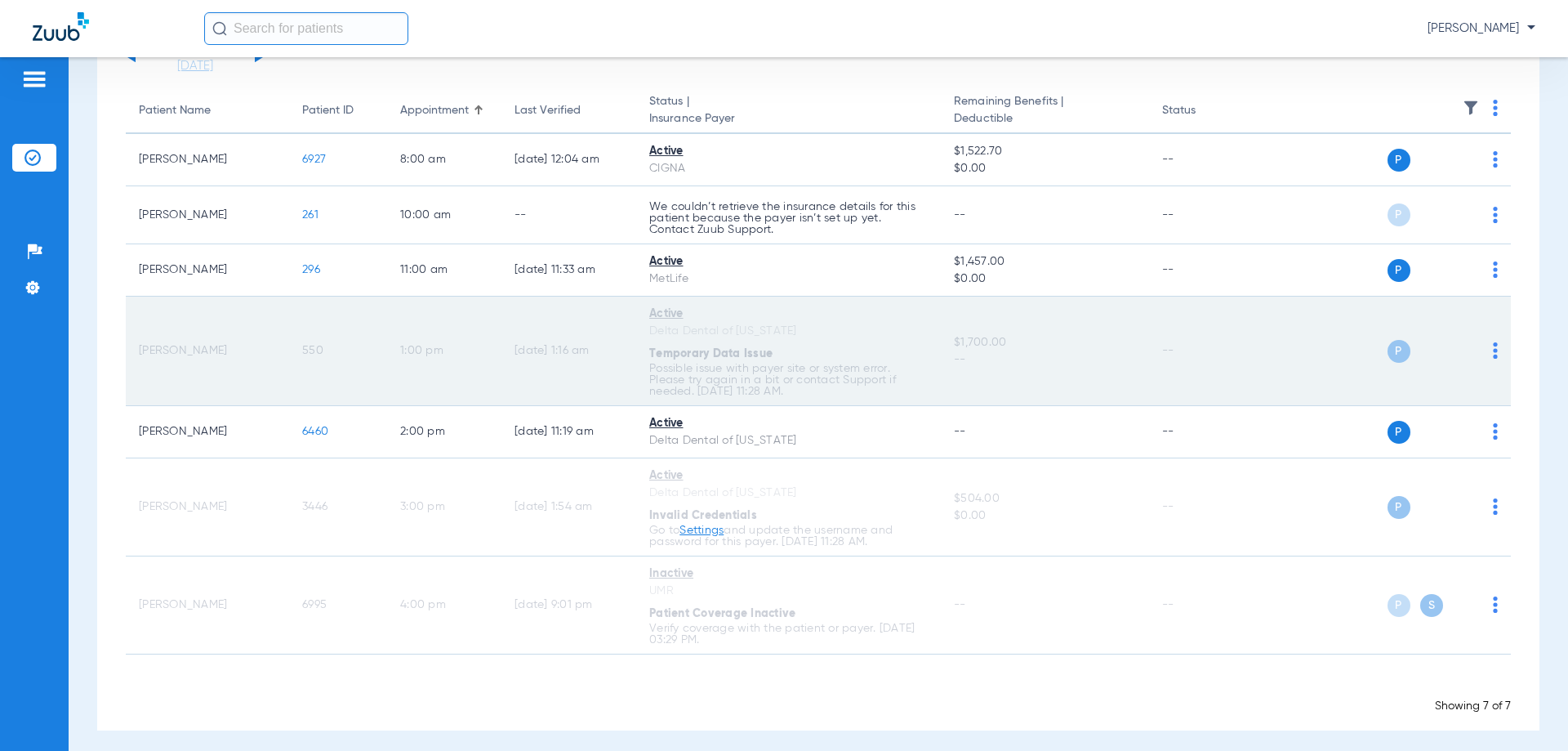
scroll to position [145, 0]
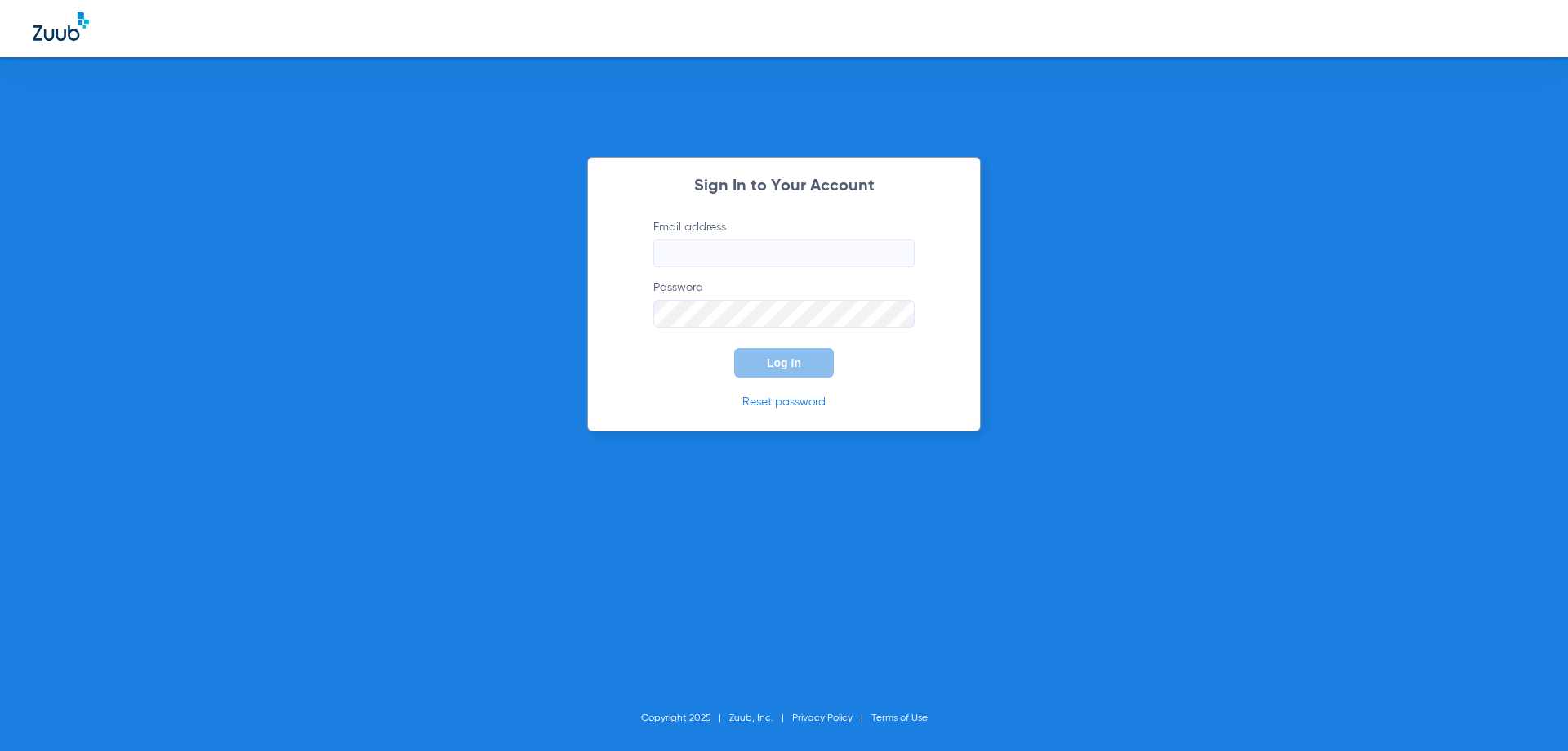
type input "[EMAIL_ADDRESS][DOMAIN_NAME]"
click at [759, 373] on button "Log In" at bounding box center [783, 363] width 99 height 30
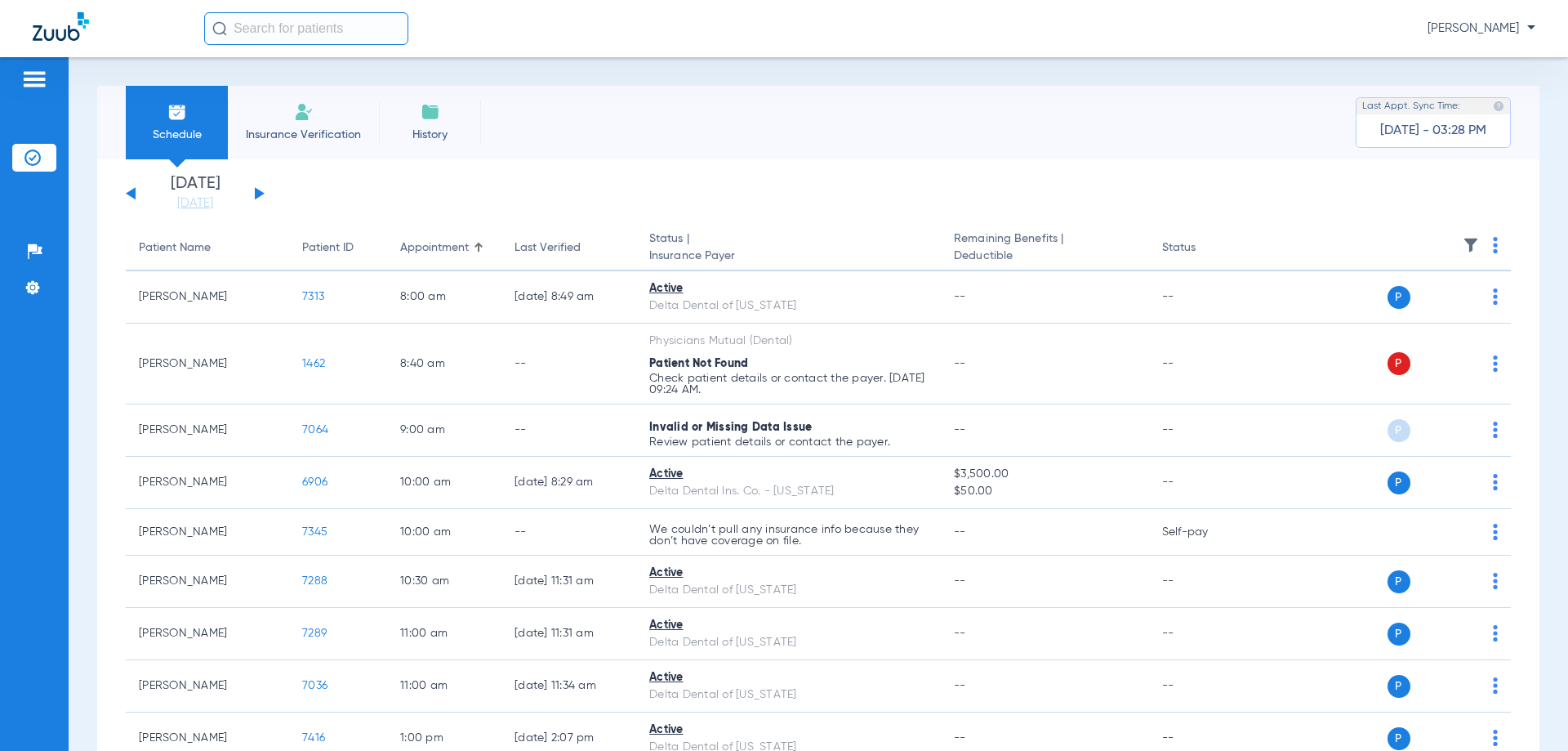
click at [259, 196] on button at bounding box center [260, 193] width 10 height 13
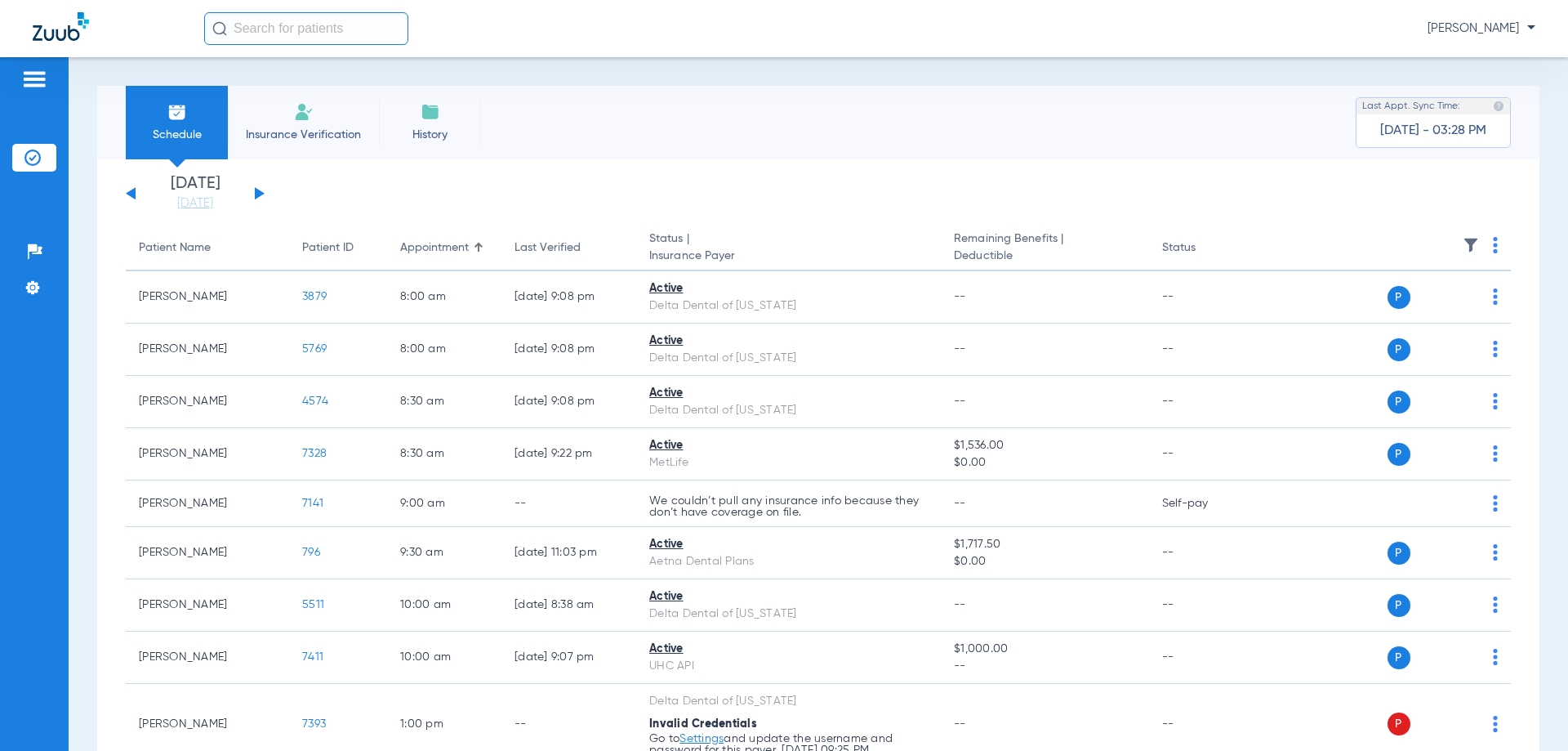
click at [259, 196] on button at bounding box center [260, 193] width 10 height 13
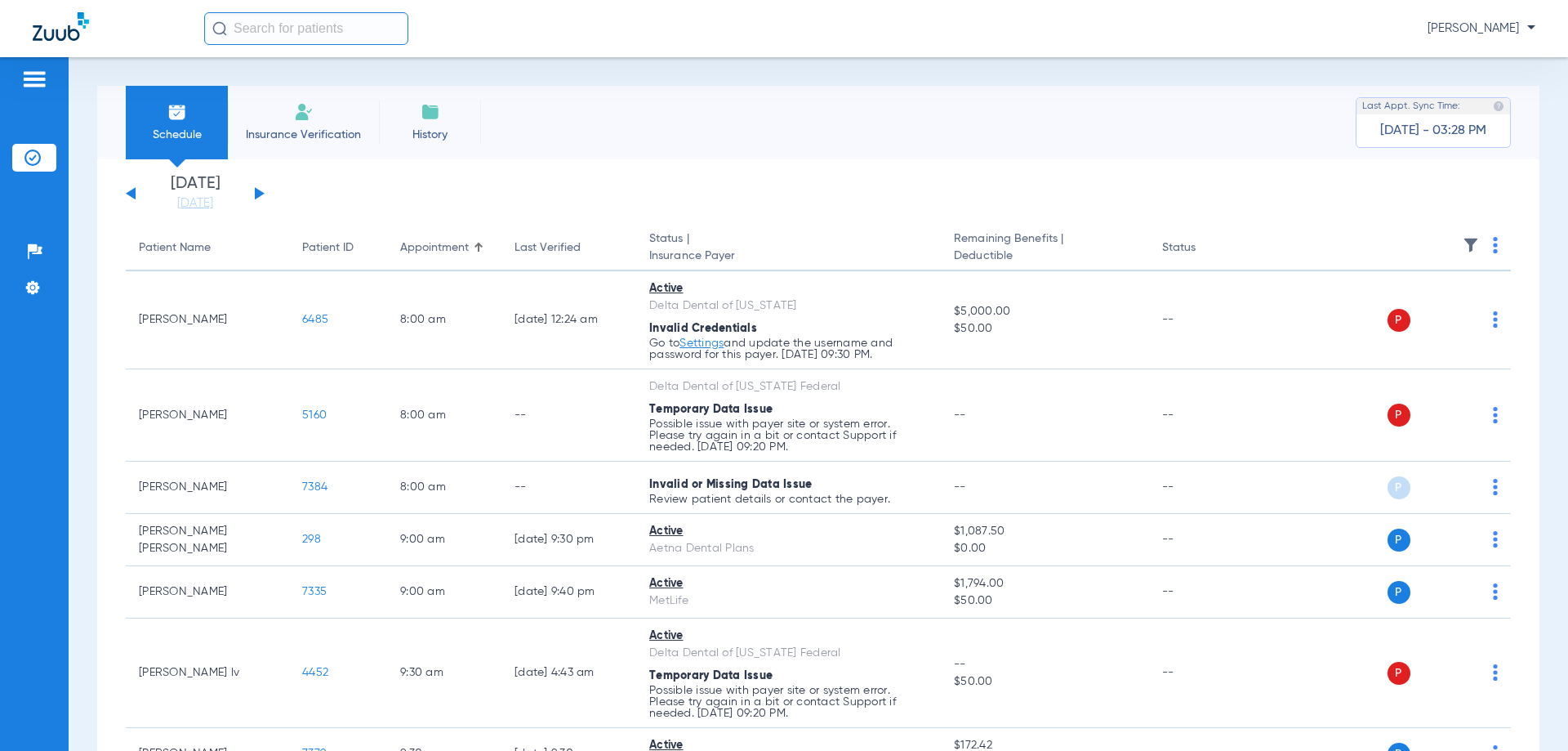
click at [260, 194] on button at bounding box center [260, 193] width 10 height 13
